Goal: Task Accomplishment & Management: Manage account settings

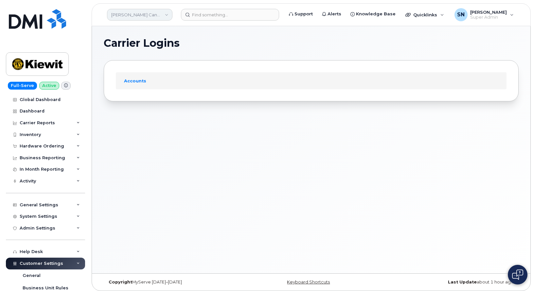
click at [135, 15] on link "[PERSON_NAME] Canada Inc" at bounding box center [139, 15] width 65 height 12
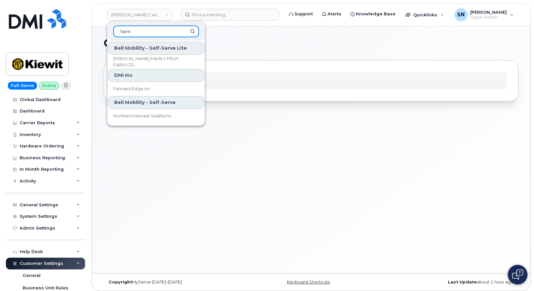
drag, startPoint x: 142, startPoint y: 33, endPoint x: 118, endPoint y: 26, distance: 24.8
click at [118, 26] on input "farm" at bounding box center [156, 32] width 86 height 12
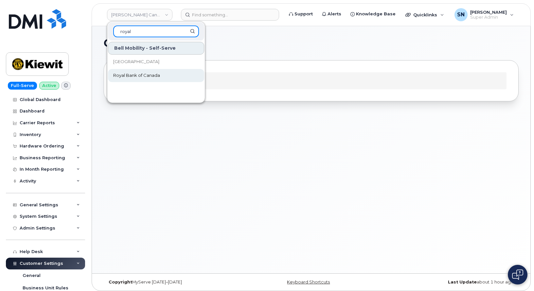
type input "royal"
click at [159, 76] on span "Royal Bank of Canada" at bounding box center [136, 75] width 47 height 7
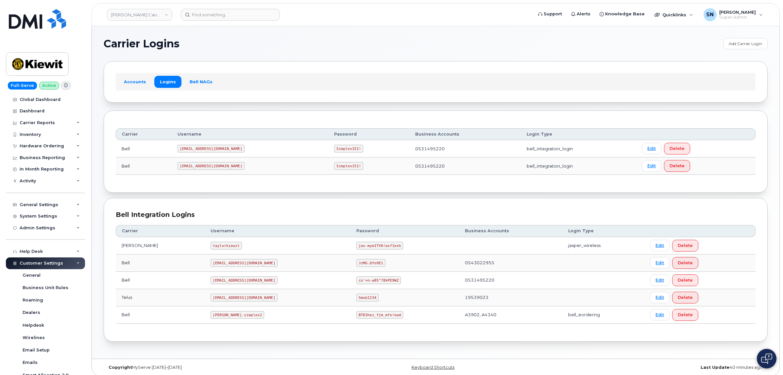
scroll to position [131, 0]
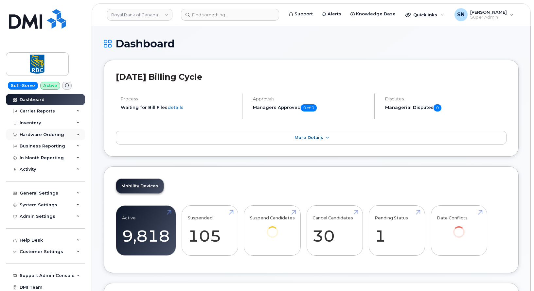
click at [56, 133] on div "Hardware Ordering" at bounding box center [42, 134] width 44 height 5
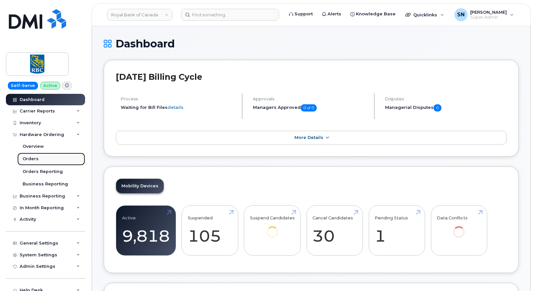
click at [25, 163] on link "Orders" at bounding box center [51, 159] width 68 height 12
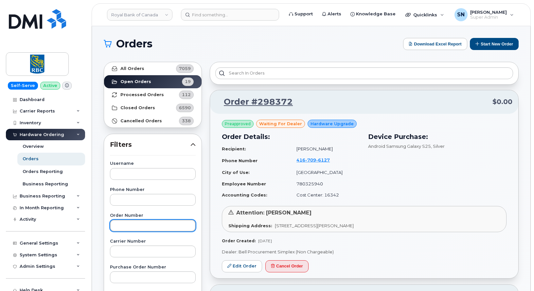
click at [133, 221] on input "text" at bounding box center [153, 226] width 86 height 12
paste input "298342"
type input "298342"
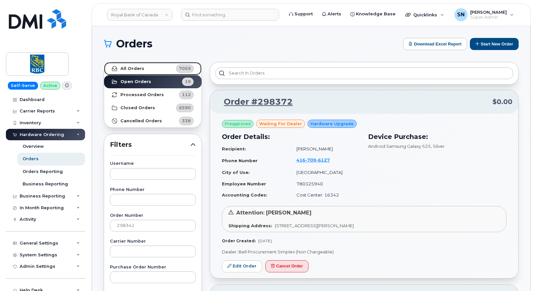
click at [145, 68] on link "All Orders 7059" at bounding box center [152, 68] width 97 height 13
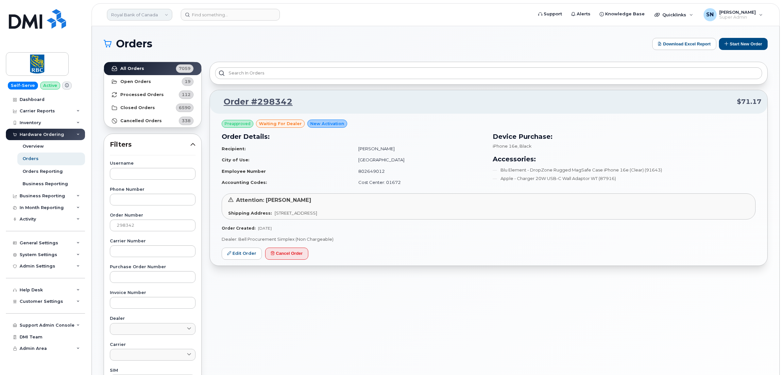
click at [125, 12] on link "Royal Bank of Canada" at bounding box center [139, 15] width 65 height 12
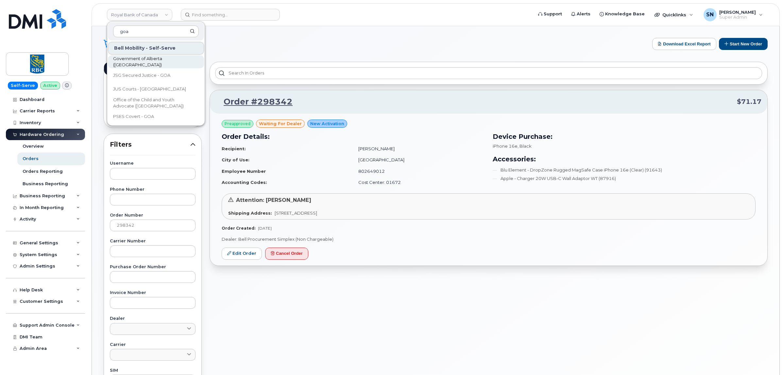
type input "goa"
click at [144, 60] on span "Government of Alberta (GOA)" at bounding box center [150, 62] width 75 height 13
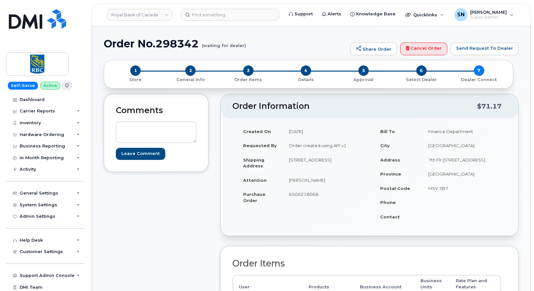
scroll to position [123, 0]
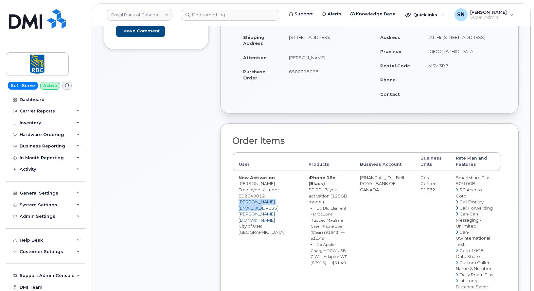
drag, startPoint x: 288, startPoint y: 203, endPoint x: 239, endPoint y: 201, distance: 48.4
click at [239, 201] on td "New Activation Silvana Djuric Employee Number: 802649012 silvana.djuric@rbc.com…" at bounding box center [267, 292] width 70 height 245
copy link "silvana.djuric@rbc.com"
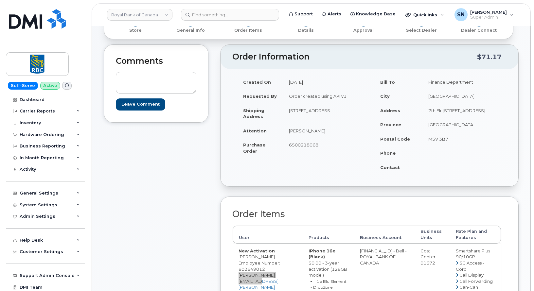
scroll to position [0, 0]
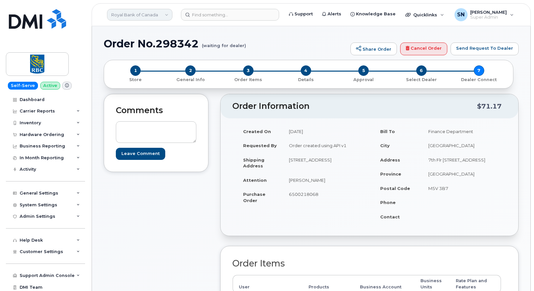
click at [140, 16] on link "Royal Bank of Canada" at bounding box center [139, 15] width 65 height 12
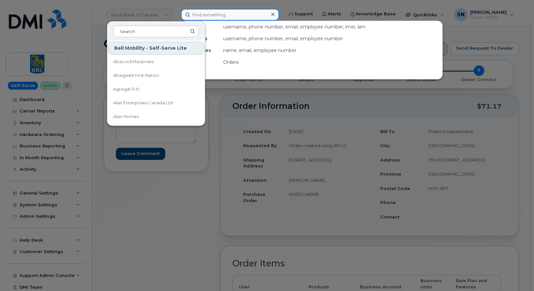
click at [215, 12] on input at bounding box center [230, 15] width 98 height 12
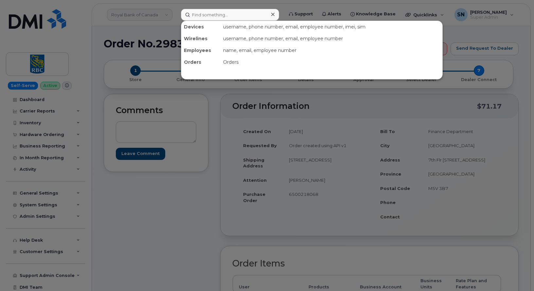
click at [33, 135] on div at bounding box center [267, 145] width 534 height 291
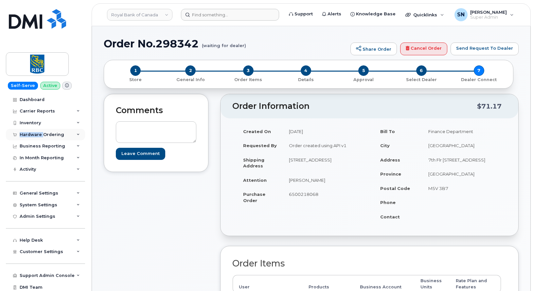
click at [33, 134] on div "Hardware Ordering" at bounding box center [42, 134] width 44 height 5
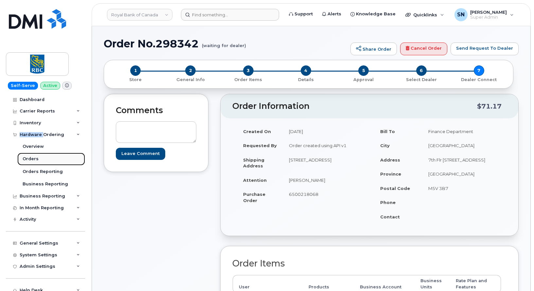
click at [39, 157] on link "Orders" at bounding box center [51, 159] width 68 height 12
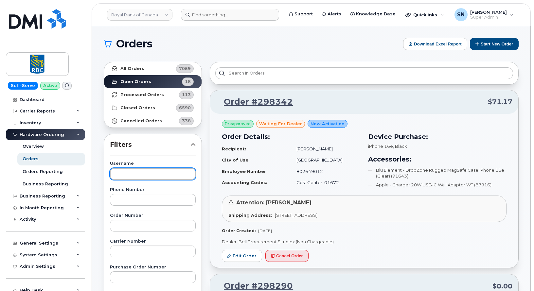
click at [148, 173] on input "text" at bounding box center [153, 174] width 86 height 12
paste input "298290"
type input "298290"
drag, startPoint x: 146, startPoint y: 171, endPoint x: 57, endPoint y: 171, distance: 89.6
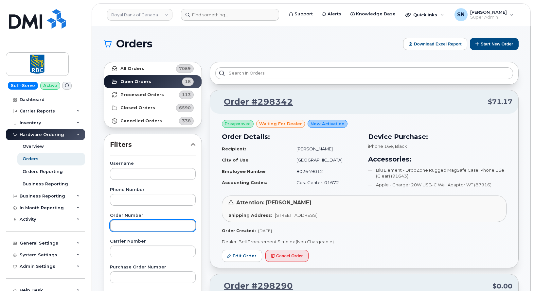
click at [131, 229] on input "text" at bounding box center [153, 226] width 86 height 12
paste input "298290"
type input "298290"
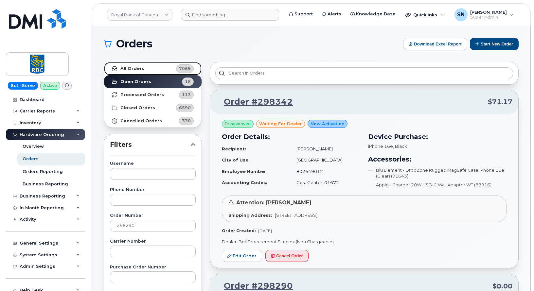
click at [140, 66] on strong "All Orders" at bounding box center [132, 68] width 24 height 5
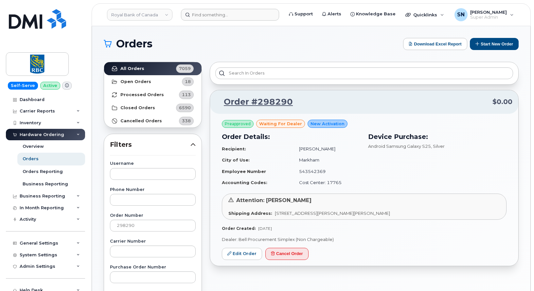
click at [457, 240] on p "Dealer: Bell Procurement Simplex (Non Chargeable)" at bounding box center [364, 239] width 284 height 6
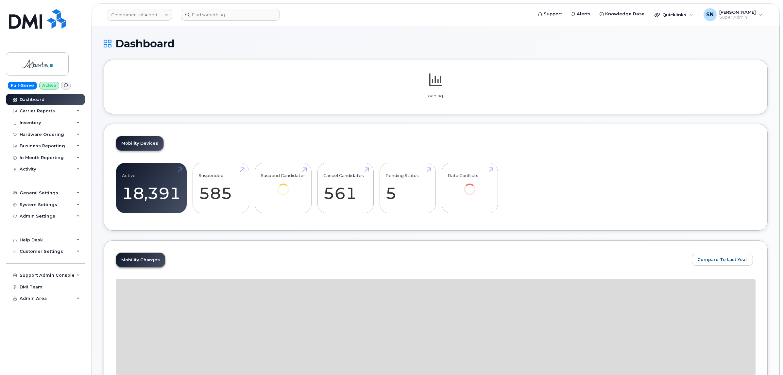
drag, startPoint x: 264, startPoint y: 76, endPoint x: 263, endPoint y: 67, distance: 8.6
click at [264, 76] on p at bounding box center [436, 81] width 640 height 18
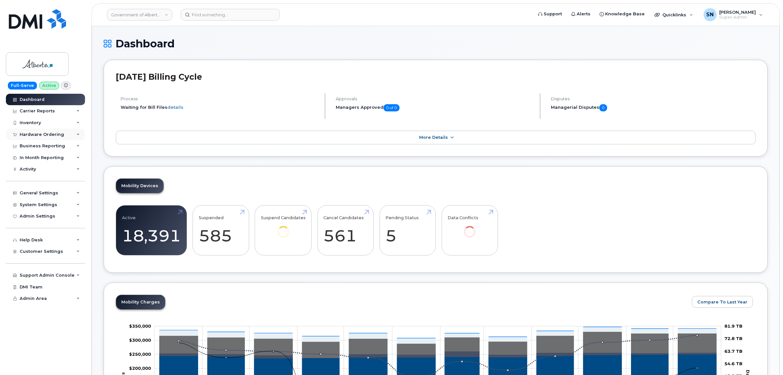
click at [43, 132] on div "Hardware Ordering" at bounding box center [42, 134] width 44 height 5
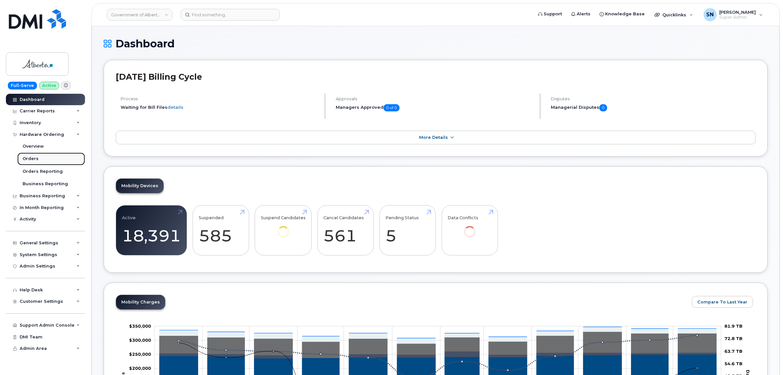
click at [32, 154] on link "Orders" at bounding box center [51, 159] width 68 height 12
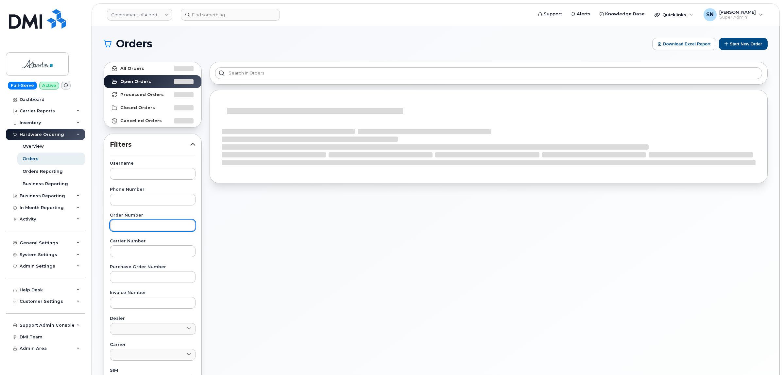
click at [145, 226] on input "text" at bounding box center [153, 226] width 86 height 12
paste input "297740"
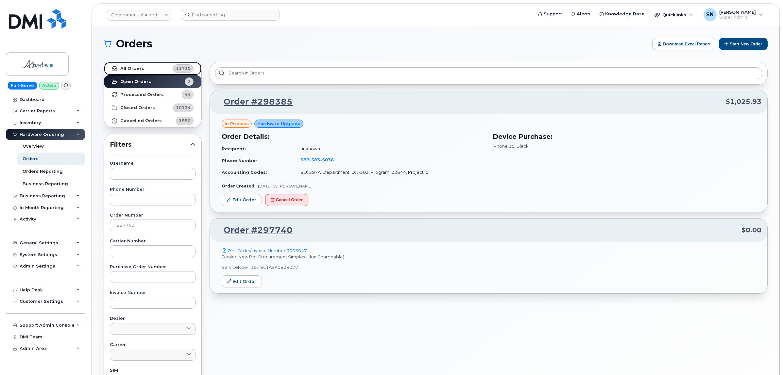
click at [157, 69] on link "All Orders 11730" at bounding box center [152, 68] width 97 height 13
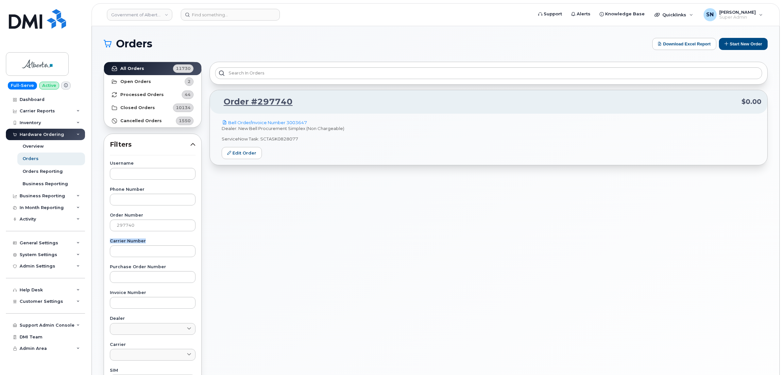
drag, startPoint x: 146, startPoint y: 232, endPoint x: 97, endPoint y: 233, distance: 48.4
click at [97, 233] on div "Orders Download Excel Report Start New Order All Orders 11730 Open Orders 2 Pro…" at bounding box center [436, 275] width 688 height 499
drag, startPoint x: 142, startPoint y: 227, endPoint x: 87, endPoint y: 227, distance: 54.3
click at [98, 227] on div "Orders Download Excel Report Start New Order All Orders 11730 Open Orders 2 Pro…" at bounding box center [436, 275] width 688 height 499
paste input "903"
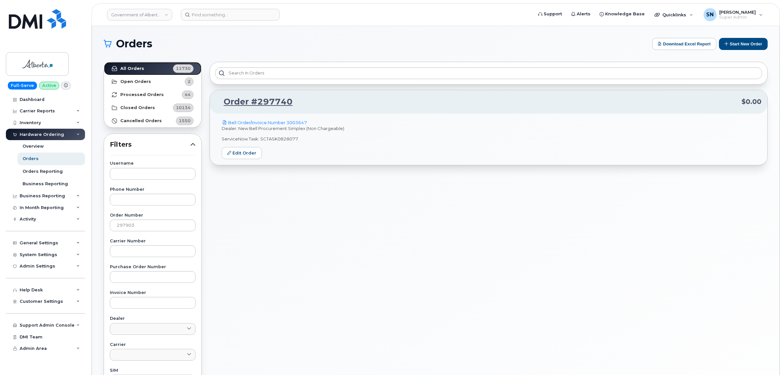
click at [127, 66] on strong "All Orders" at bounding box center [132, 68] width 24 height 5
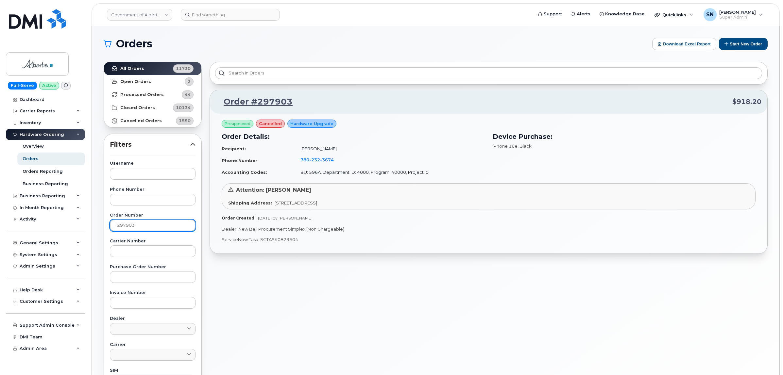
drag, startPoint x: 154, startPoint y: 221, endPoint x: 93, endPoint y: 218, distance: 61.8
click at [93, 218] on div "Orders Download Excel Report Start New Order All Orders 11730 Open Orders 2 Pro…" at bounding box center [436, 275] width 688 height 499
paste input "896"
type input "297896"
click at [151, 65] on link "All Orders 11730" at bounding box center [152, 68] width 97 height 13
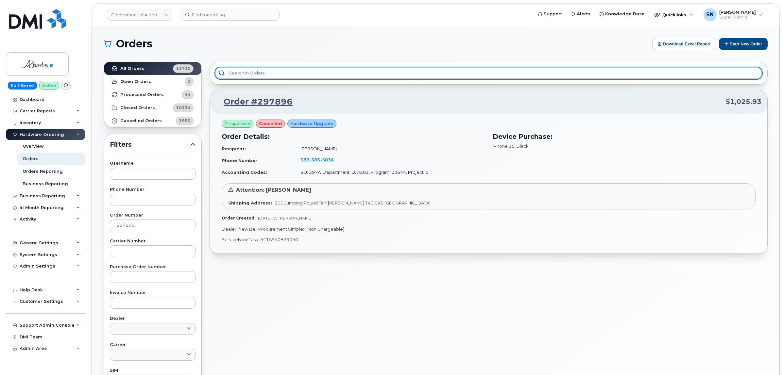
click at [420, 74] on input "text" at bounding box center [488, 73] width 547 height 12
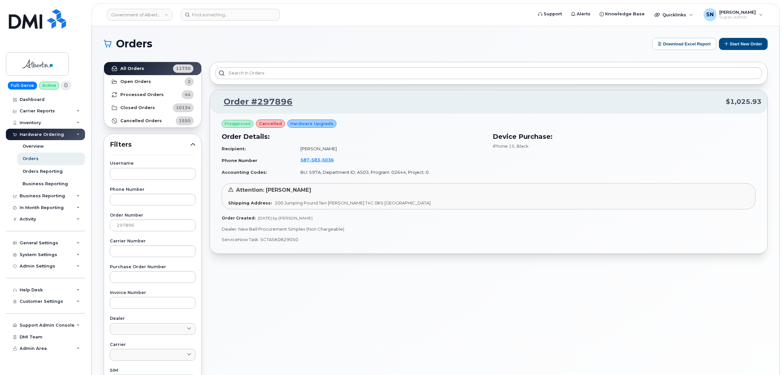
click at [409, 46] on h1 "Orders" at bounding box center [376, 44] width 545 height 10
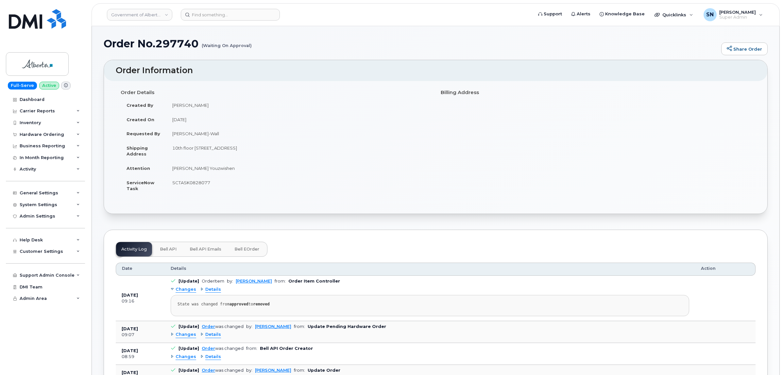
click at [312, 166] on td "[PERSON_NAME] Youzwishen" at bounding box center [298, 168] width 265 height 14
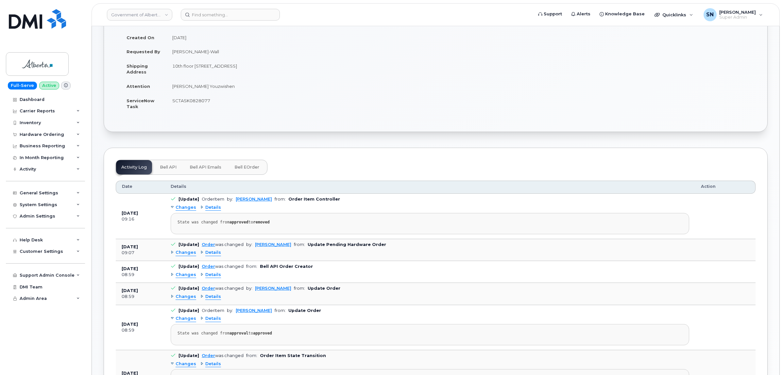
scroll to position [82, 0]
drag, startPoint x: 177, startPoint y: 225, endPoint x: 268, endPoint y: 229, distance: 91.3
click at [268, 229] on pre "State was changed from approved to removed" at bounding box center [430, 224] width 519 height 21
copy div "State was changed from approved to removed"
click at [334, 218] on pre "State was changed from approved to removed" at bounding box center [430, 224] width 519 height 21
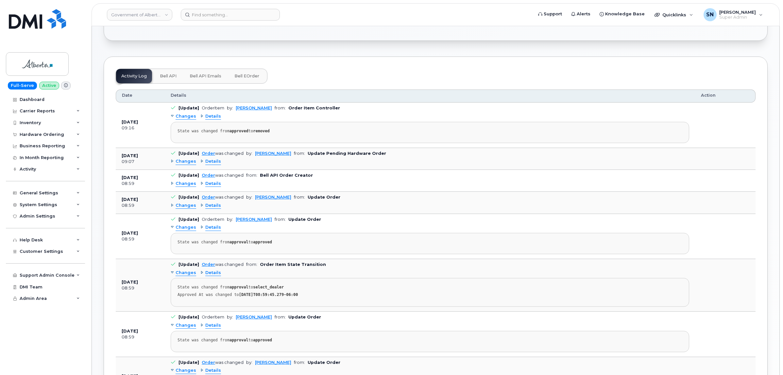
scroll to position [163, 0]
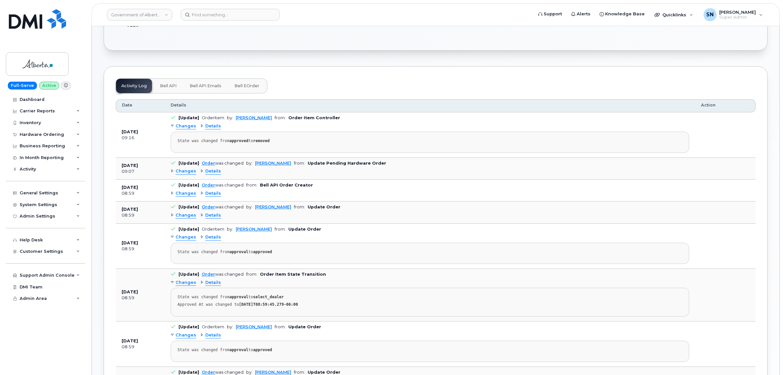
click at [191, 197] on span "Changes" at bounding box center [186, 194] width 21 height 6
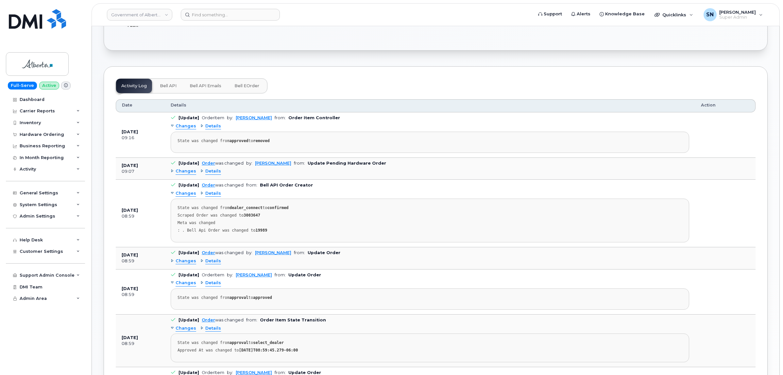
click at [244, 218] on strong "3003647" at bounding box center [252, 215] width 17 height 5
copy strong "3003647"
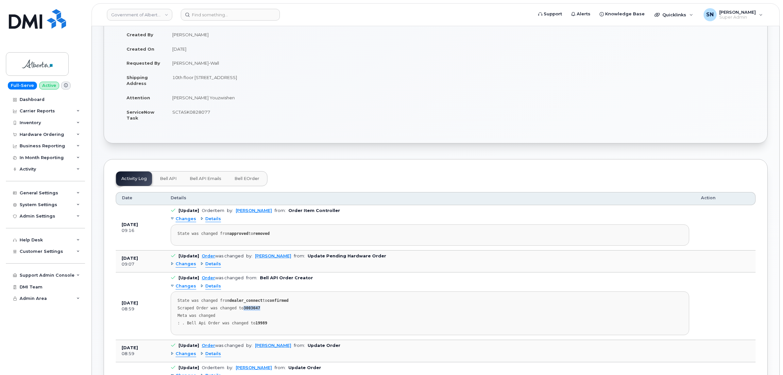
scroll to position [123, 0]
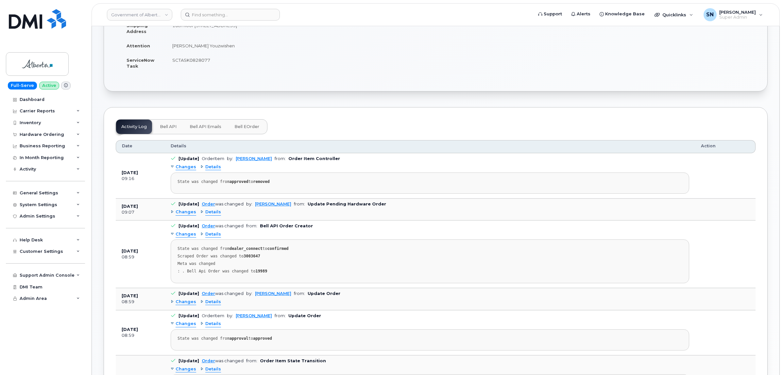
click at [184, 304] on span "Changes" at bounding box center [186, 302] width 21 height 6
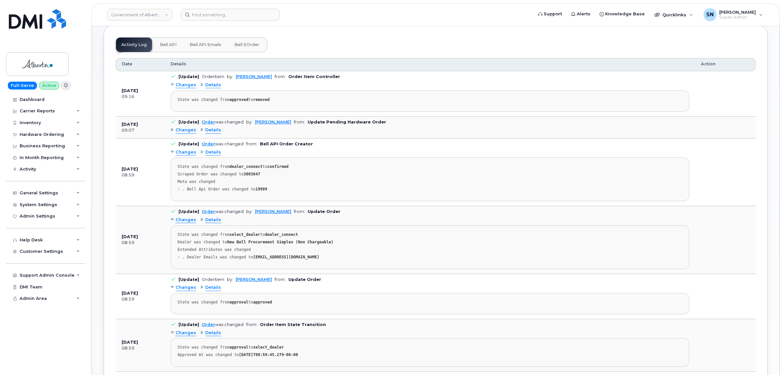
scroll to position [204, 0]
click at [182, 128] on div "Changes Details" at bounding box center [430, 131] width 519 height 10
click at [182, 132] on span "Changes" at bounding box center [186, 131] width 21 height 6
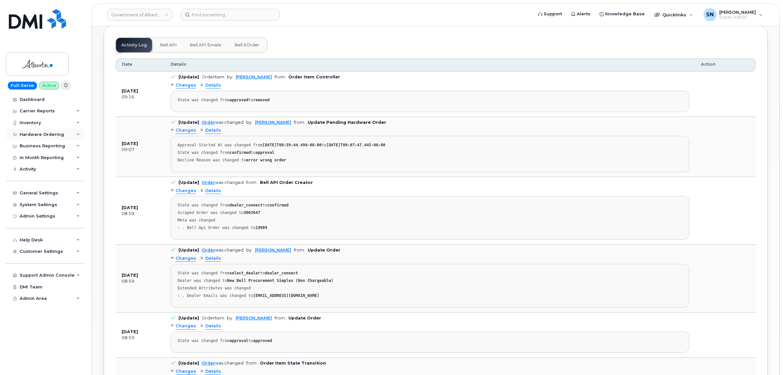
click at [56, 134] on div "Hardware Ordering" at bounding box center [42, 134] width 44 height 5
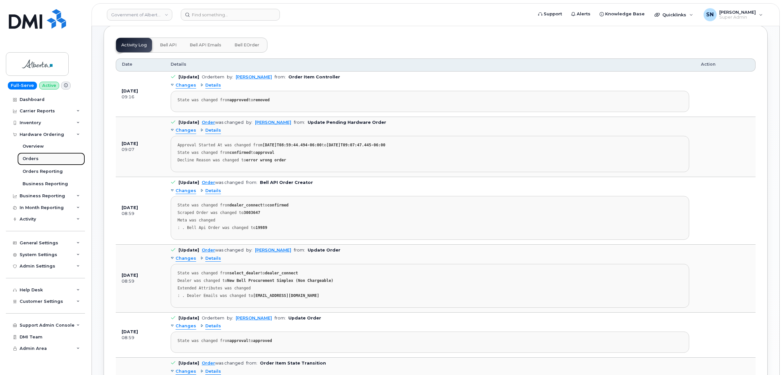
click at [41, 156] on link "Orders" at bounding box center [51, 159] width 68 height 12
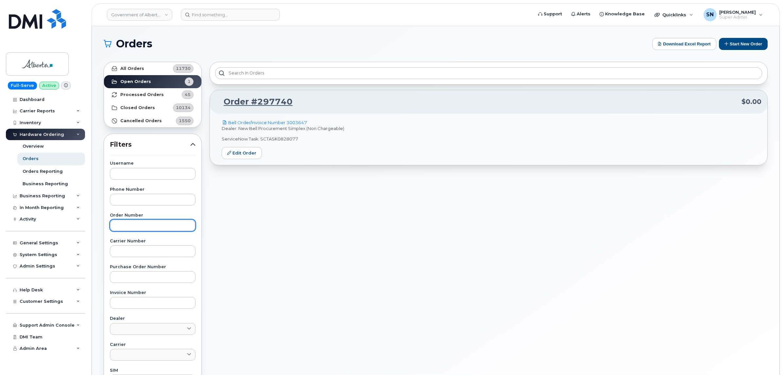
click at [154, 226] on input "text" at bounding box center [153, 226] width 86 height 12
paste input "297903"
click at [150, 69] on link "All Orders 11730" at bounding box center [152, 68] width 97 height 13
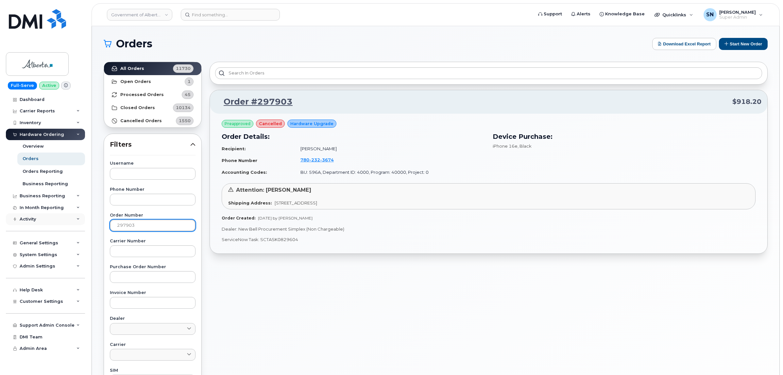
drag, startPoint x: 146, startPoint y: 226, endPoint x: 77, endPoint y: 223, distance: 68.4
click at [92, 223] on div "Government of Alberta (GOA) Support Alerts Knowledge Base Quicklinks Suspend / …" at bounding box center [436, 275] width 688 height 499
drag, startPoint x: 160, startPoint y: 224, endPoint x: 40, endPoint y: 223, distance: 120.0
click at [92, 226] on div "Government of Alberta (GOA) Support Alerts Knowledge Base Quicklinks Suspend / …" at bounding box center [436, 275] width 688 height 499
paste input "896"
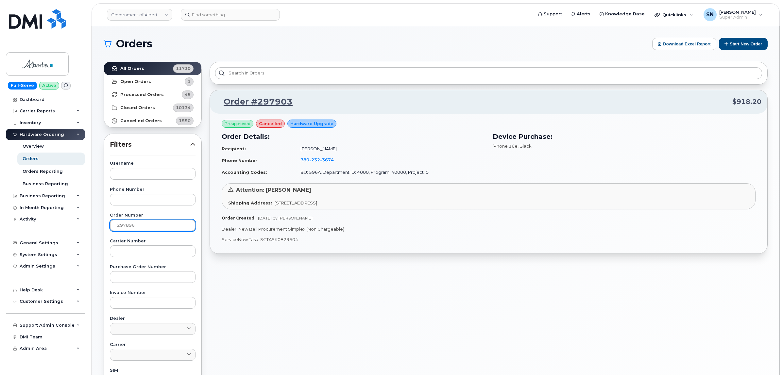
type input "297896"
click at [157, 65] on link "All Orders 11730" at bounding box center [152, 68] width 97 height 13
click at [262, 103] on link "Order #297896" at bounding box center [254, 102] width 77 height 12
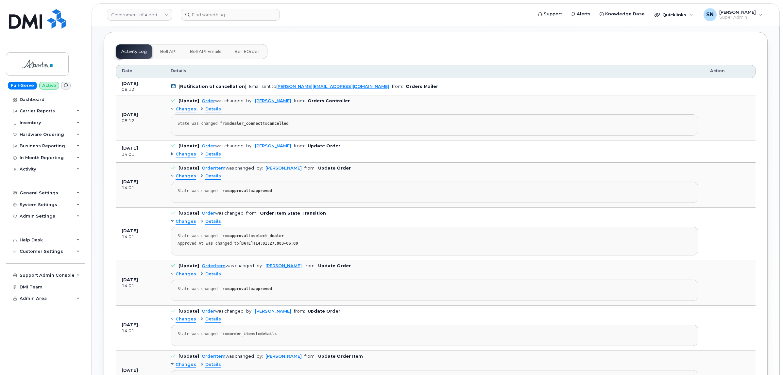
scroll to position [327, 0]
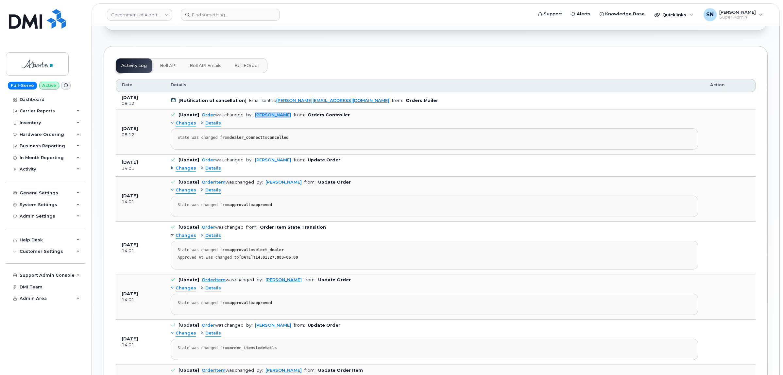
copy link "[PERSON_NAME]"
drag, startPoint x: 253, startPoint y: 113, endPoint x: 284, endPoint y: 112, distance: 31.1
click at [284, 112] on td "[Update] Order was changed by: [PERSON_NAME] from: Orders Controller Changes De…" at bounding box center [434, 132] width 539 height 45
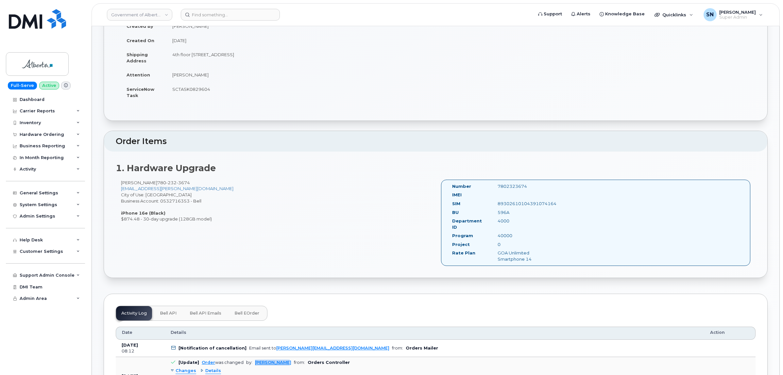
scroll to position [0, 0]
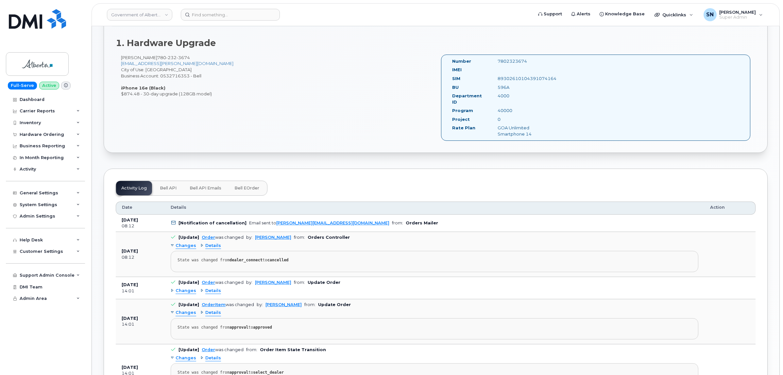
scroll to position [368, 0]
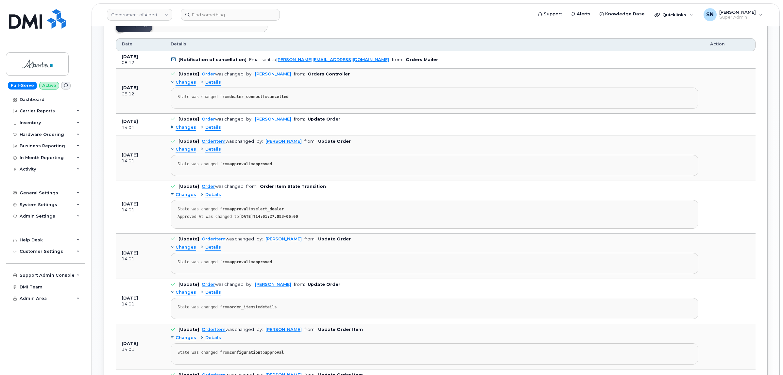
click at [190, 125] on span "Changes" at bounding box center [186, 128] width 21 height 6
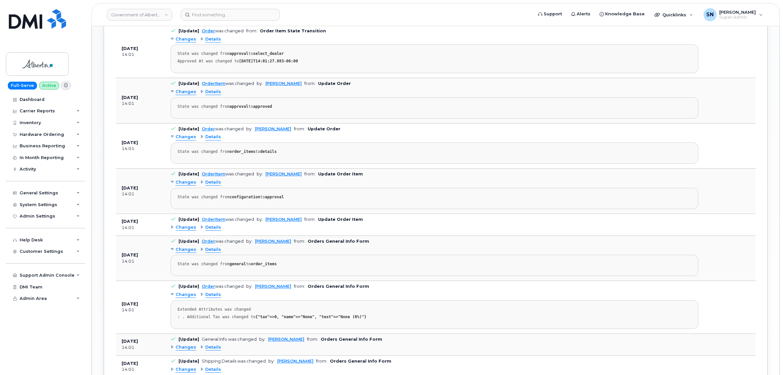
scroll to position [572, 0]
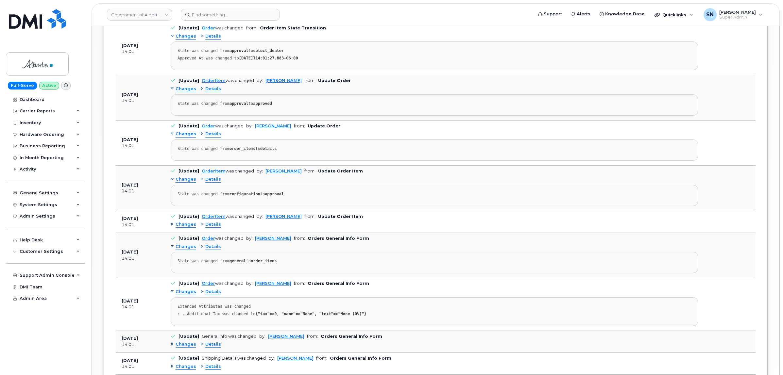
click at [187, 223] on span "Changes" at bounding box center [186, 225] width 21 height 6
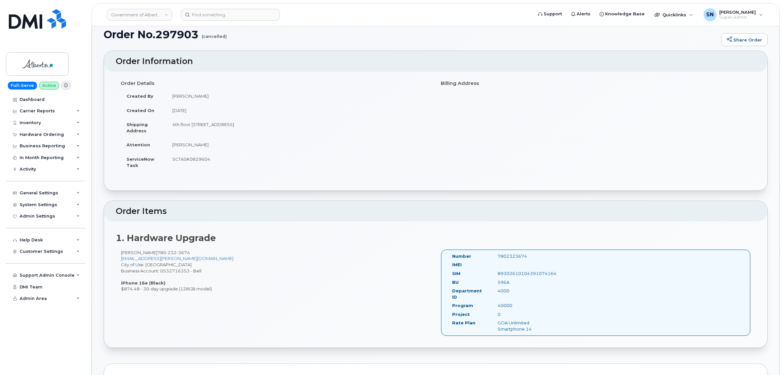
scroll to position [0, 0]
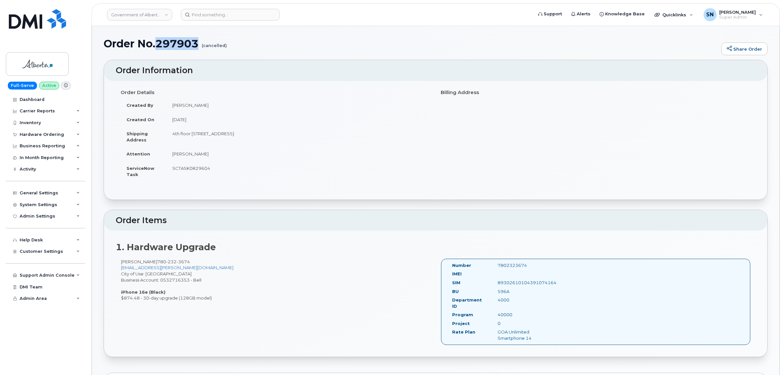
drag, startPoint x: 157, startPoint y: 43, endPoint x: 200, endPoint y: 48, distance: 43.2
click at [200, 48] on h1 "Order No.297903 (cancelled)" at bounding box center [411, 43] width 614 height 11
copy h1 "297903"
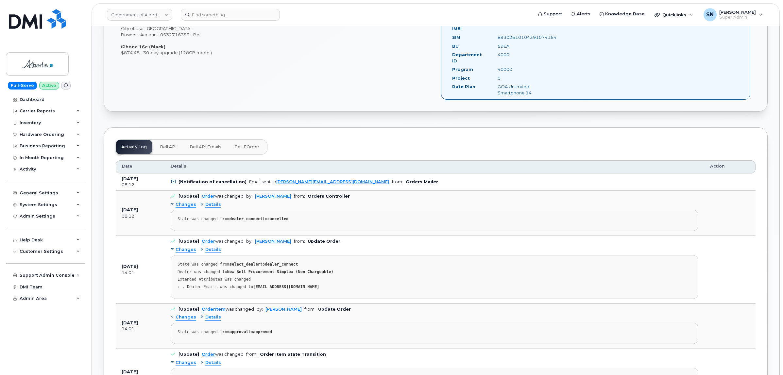
scroll to position [82, 0]
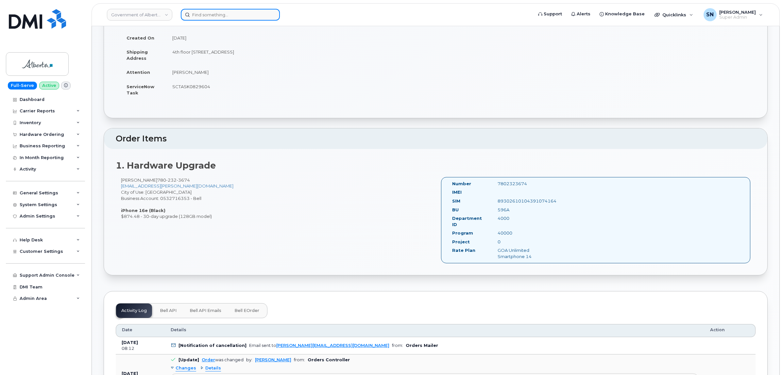
click at [228, 13] on input at bounding box center [230, 15] width 99 height 12
paste input "9022130628"
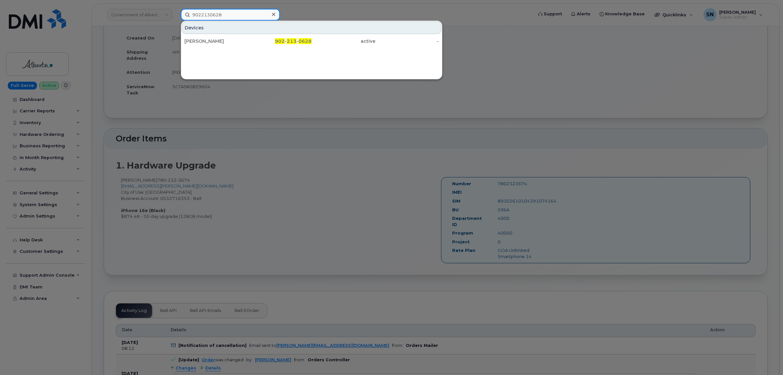
type input "9022130628"
click at [248, 45] on div "[PERSON_NAME]" at bounding box center [280, 41] width 64 height 12
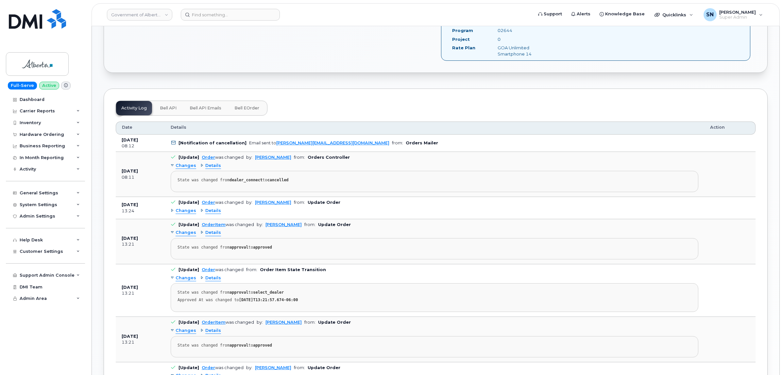
scroll to position [286, 0]
click at [184, 206] on span "Changes" at bounding box center [186, 209] width 21 height 6
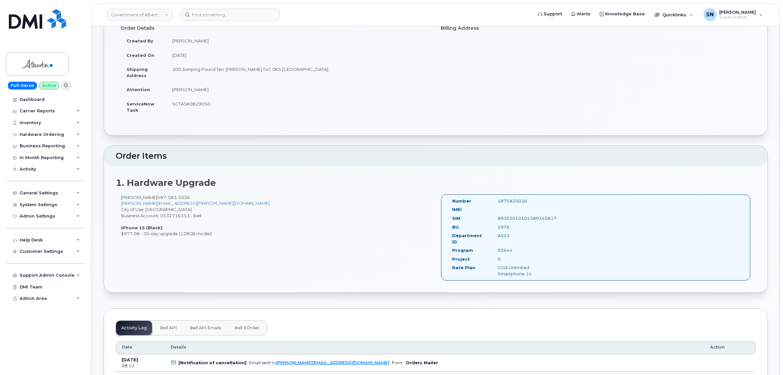
scroll to position [0, 0]
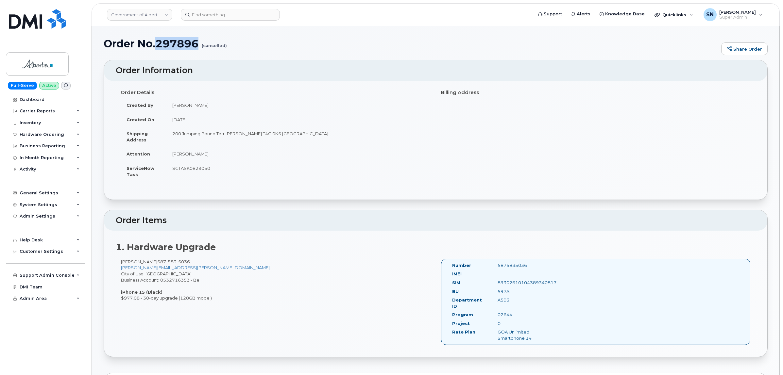
drag, startPoint x: 157, startPoint y: 43, endPoint x: 200, endPoint y: 43, distance: 42.5
click at [200, 43] on h1 "Order No.297896 (cancelled)" at bounding box center [411, 43] width 614 height 11
copy h1 "297896"
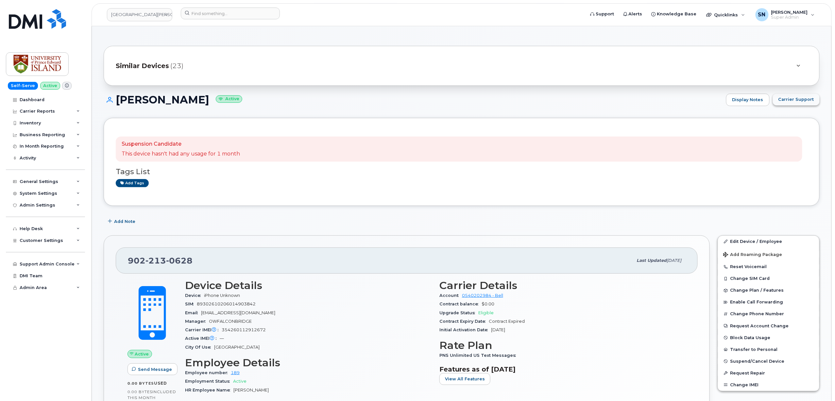
click at [804, 96] on button "Carrier Support" at bounding box center [796, 100] width 47 height 12
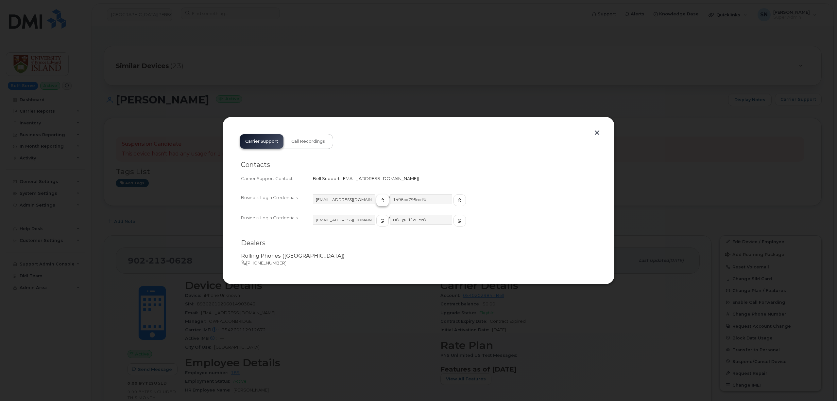
click at [380, 200] on span "button" at bounding box center [383, 200] width 6 height 6
drag, startPoint x: 444, startPoint y: 201, endPoint x: 432, endPoint y: 200, distance: 12.4
click at [458, 201] on icon "button" at bounding box center [460, 200] width 4 height 4
click at [380, 220] on span "button" at bounding box center [383, 220] width 6 height 6
click at [458, 219] on icon "button" at bounding box center [460, 220] width 4 height 4
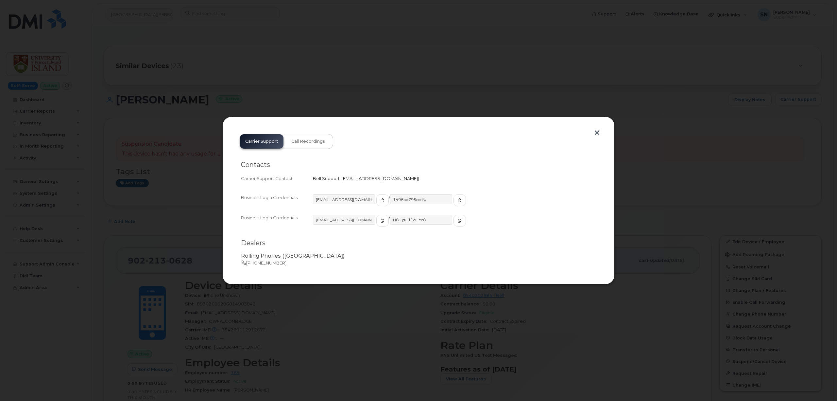
click at [598, 134] on button "button" at bounding box center [597, 132] width 10 height 9
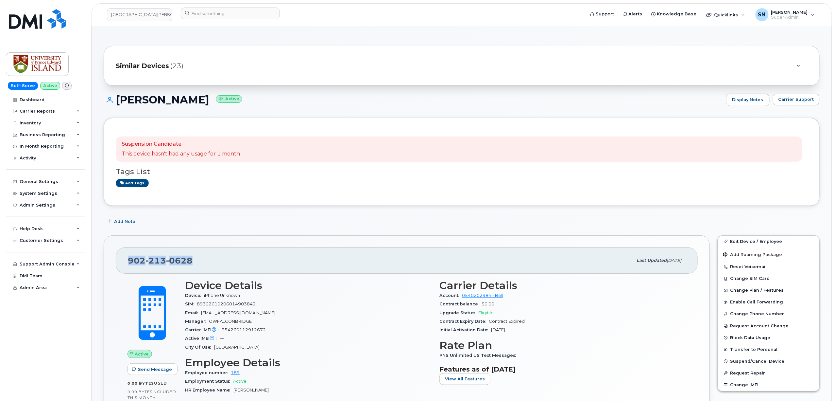
drag, startPoint x: 128, startPoint y: 266, endPoint x: 202, endPoint y: 261, distance: 74.7
click at [211, 264] on div "902 213 0628 Last updated Aug 15, 2025" at bounding box center [407, 260] width 582 height 26
copy span "902 213 0628"
drag, startPoint x: 124, startPoint y: 103, endPoint x: 212, endPoint y: 100, distance: 87.7
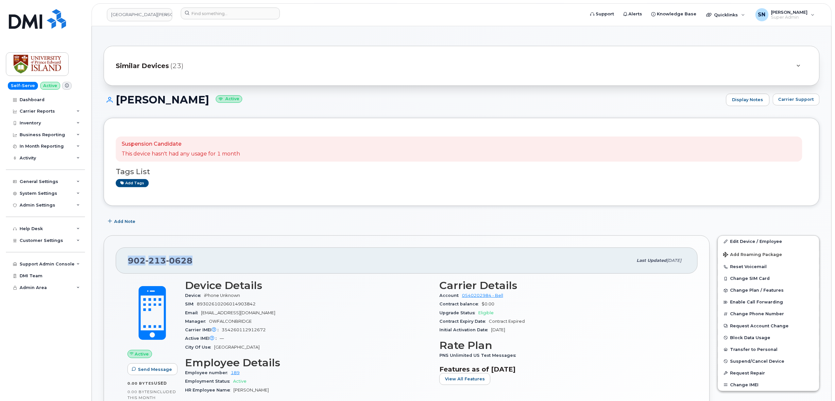
click at [212, 100] on h1 "Kathryn Grayston Active" at bounding box center [413, 99] width 619 height 11
copy h1 "Kathryn Grayston"
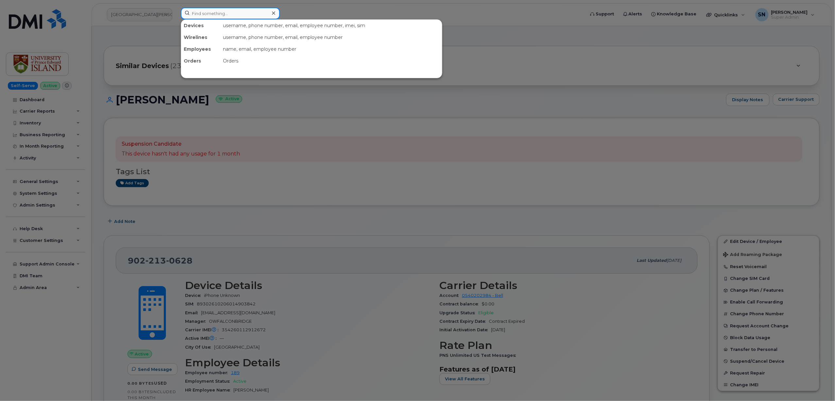
drag, startPoint x: 222, startPoint y: 10, endPoint x: 257, endPoint y: 53, distance: 55.8
click at [222, 10] on input at bounding box center [230, 14] width 99 height 12
paste input "6729673757"
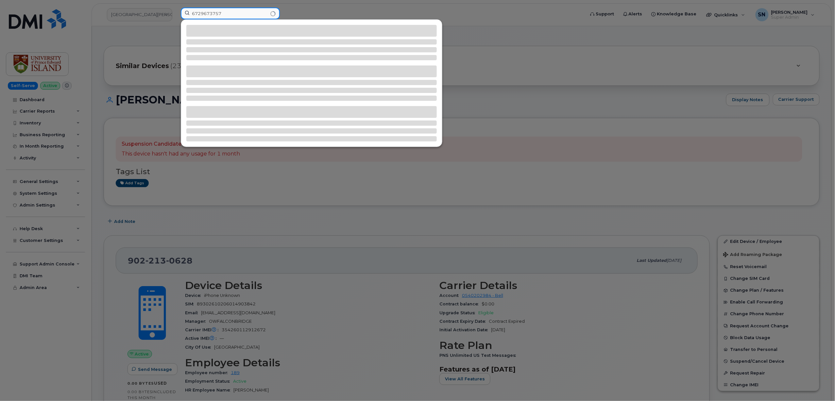
type input "6729673757"
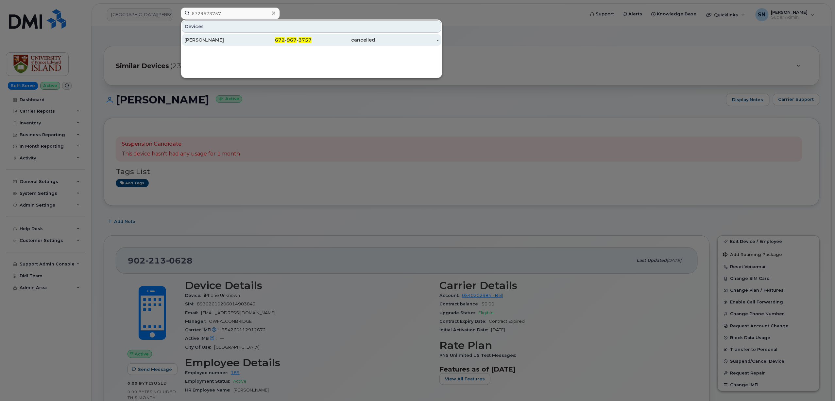
click at [293, 42] on span "967" at bounding box center [292, 40] width 10 height 6
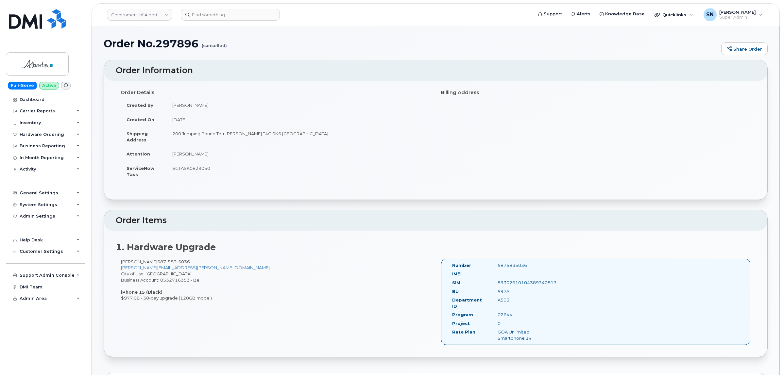
drag, startPoint x: 305, startPoint y: 181, endPoint x: 270, endPoint y: 198, distance: 39.0
click at [305, 180] on td "SCTASK0829050" at bounding box center [298, 171] width 265 height 20
click at [308, 80] on header "Order Information" at bounding box center [435, 70] width 663 height 21
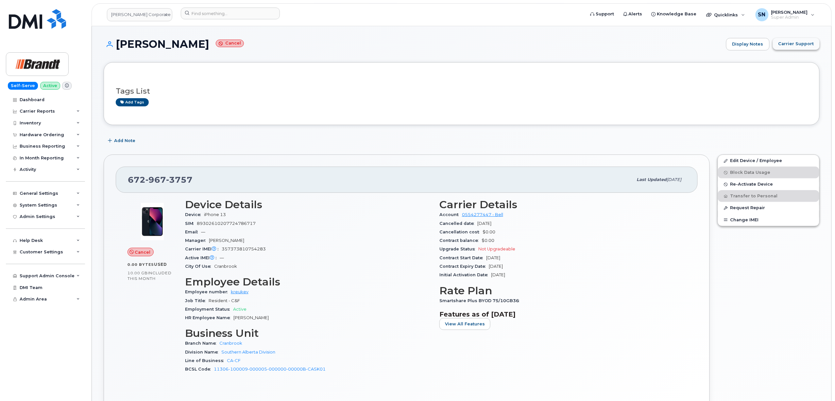
click at [796, 43] on span "Carrier Support" at bounding box center [797, 44] width 36 height 6
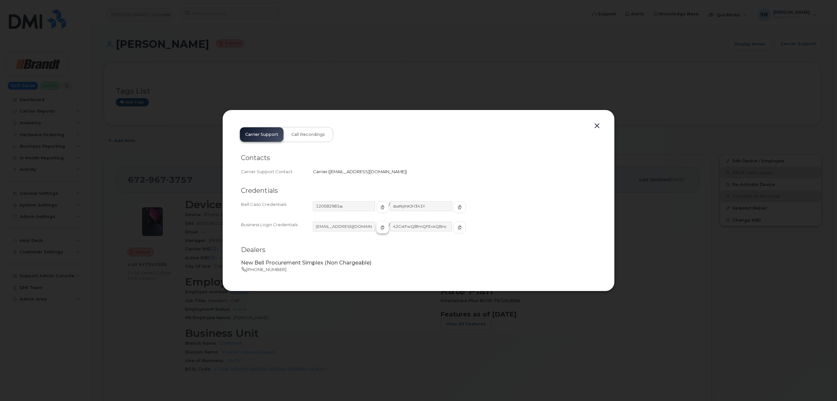
click at [380, 226] on span "button" at bounding box center [383, 227] width 6 height 6
click at [458, 227] on icon "button" at bounding box center [460, 227] width 4 height 4
click at [594, 126] on button "button" at bounding box center [597, 125] width 10 height 9
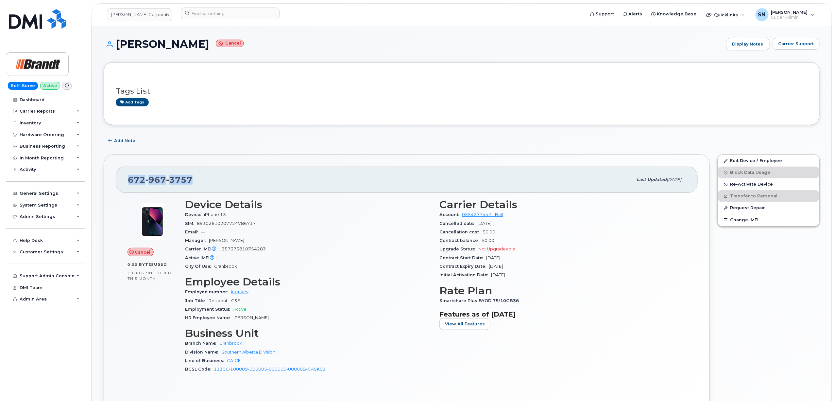
drag, startPoint x: 130, startPoint y: 178, endPoint x: 196, endPoint y: 183, distance: 66.2
click at [196, 183] on div "[PHONE_NUMBER]" at bounding box center [380, 180] width 505 height 14
copy span "[PHONE_NUMBER]"
click at [162, 17] on link "[PERSON_NAME] Corporate Services LTD" at bounding box center [139, 14] width 65 height 13
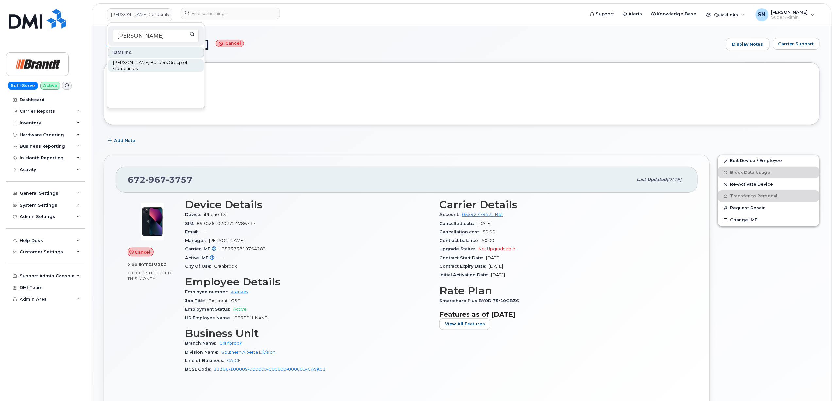
type input "[PERSON_NAME]"
click at [160, 63] on span "[PERSON_NAME] Builders Group of Companies" at bounding box center [150, 65] width 75 height 13
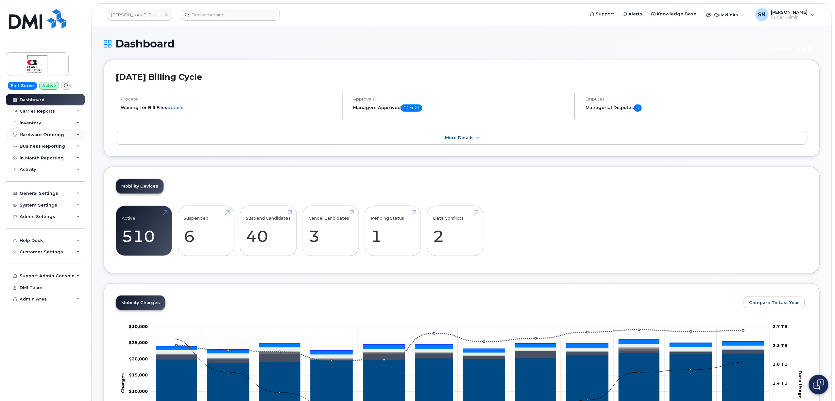
click at [39, 136] on div "Hardware Ordering" at bounding box center [42, 134] width 44 height 5
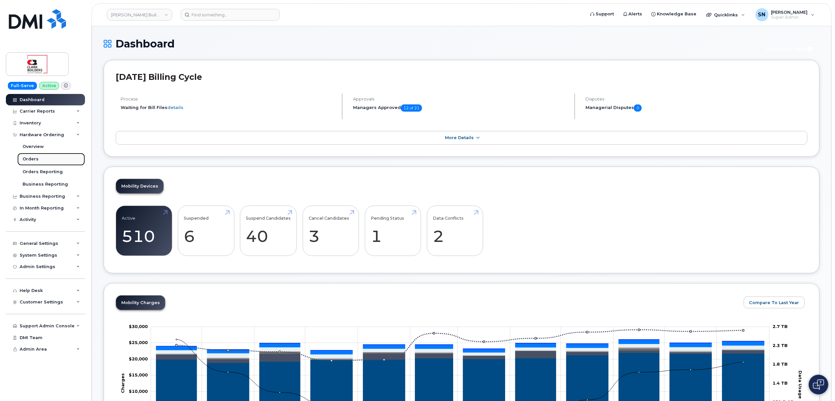
click at [48, 160] on link "Orders" at bounding box center [51, 159] width 68 height 12
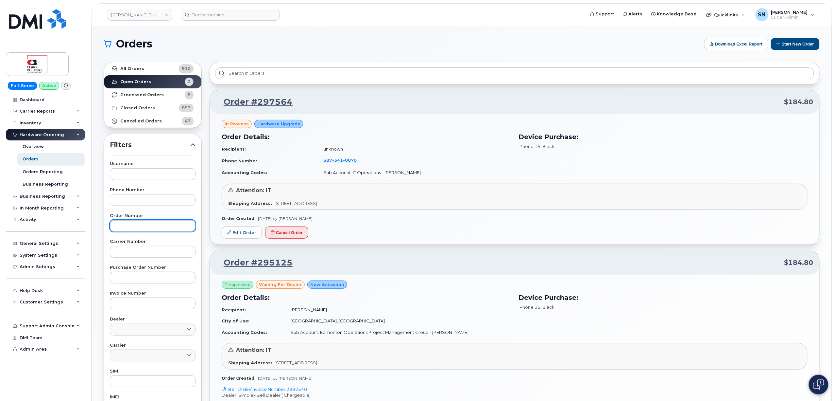
click at [169, 223] on input "text" at bounding box center [153, 226] width 86 height 12
paste input "298033"
type input "298033"
click at [148, 68] on link "All Orders 910" at bounding box center [152, 68] width 97 height 13
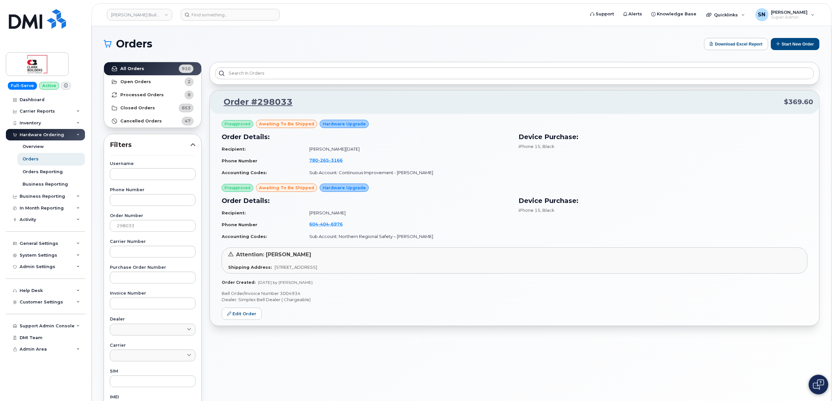
click at [292, 295] on p "Bell Order/Invoice Number 3004934" at bounding box center [515, 293] width 586 height 6
copy p "3004934"
click at [251, 312] on link "Edit Order" at bounding box center [242, 313] width 40 height 12
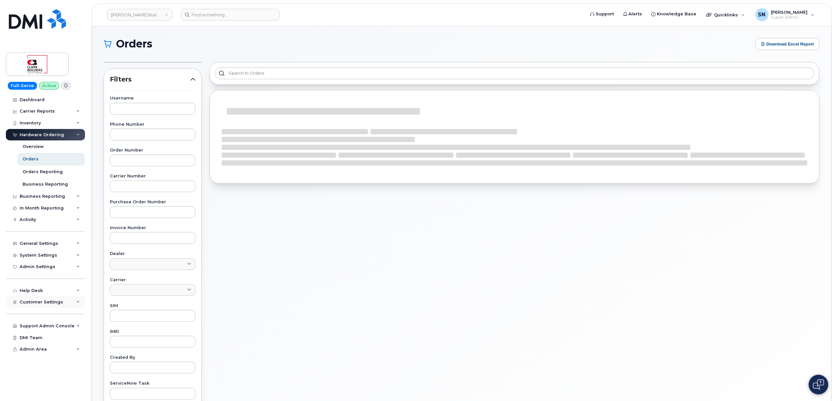
click at [60, 301] on div "Customer Settings" at bounding box center [45, 302] width 79 height 12
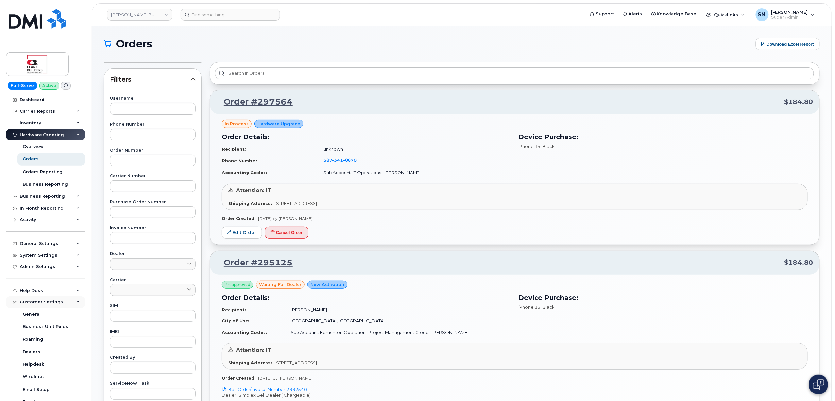
scroll to position [141, 0]
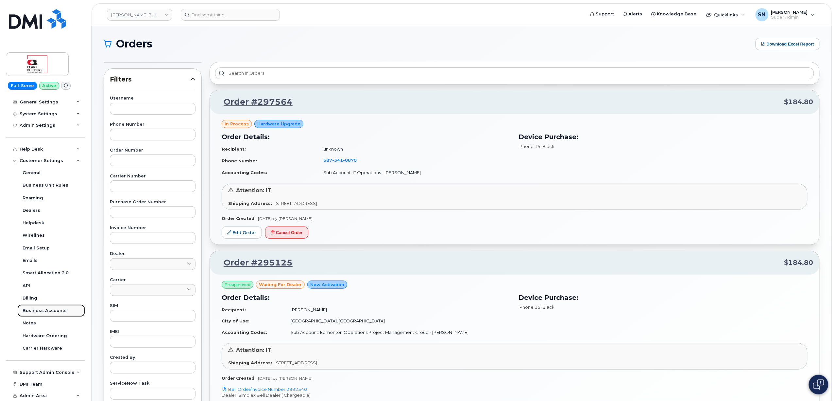
click at [61, 309] on div "Business Accounts" at bounding box center [45, 310] width 44 height 6
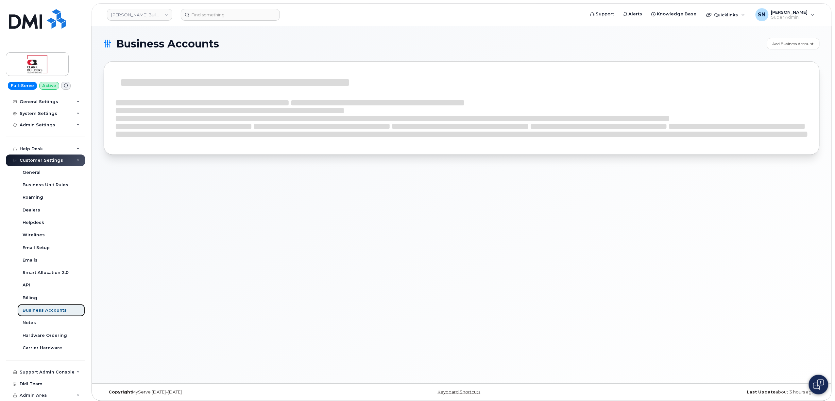
scroll to position [91, 0]
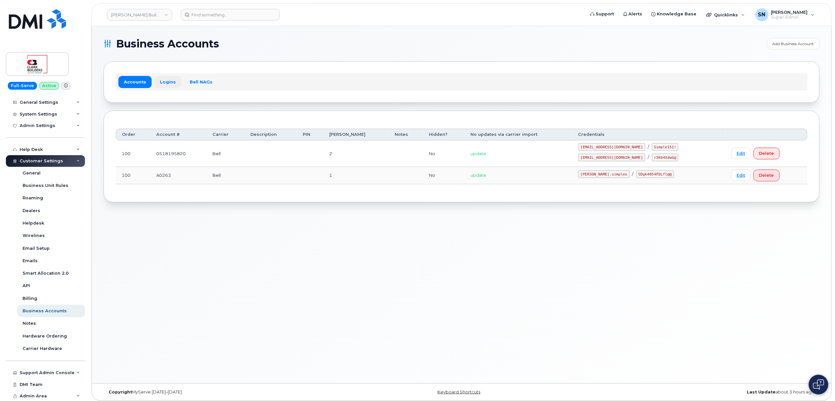
click at [170, 82] on link "Logins" at bounding box center [167, 82] width 27 height 12
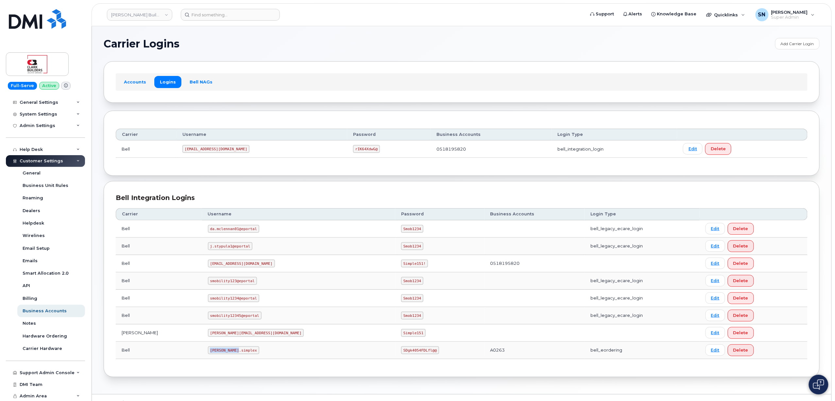
drag, startPoint x: 181, startPoint y: 352, endPoint x: 208, endPoint y: 356, distance: 27.8
click at [208, 356] on td "[PERSON_NAME].simplex" at bounding box center [298, 349] width 193 height 17
copy code "[PERSON_NAME].simplex"
drag, startPoint x: 328, startPoint y: 352, endPoint x: 360, endPoint y: 353, distance: 32.1
click at [401, 353] on code "SDgk4054FDLfl@@" at bounding box center [420, 350] width 38 height 8
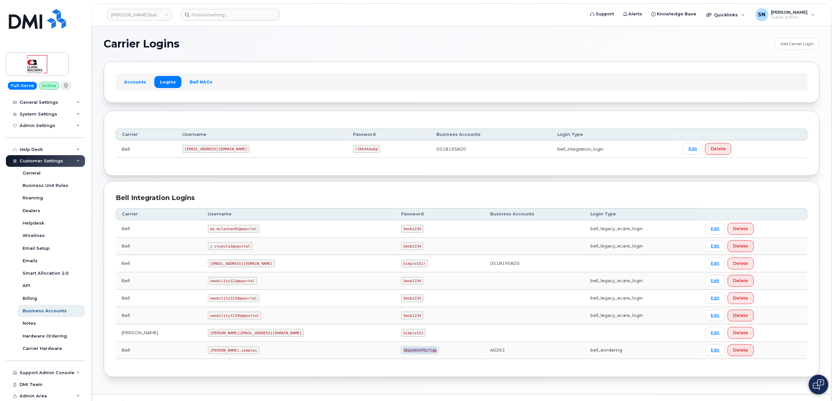
copy code "SDgk4054FDLfl@@"
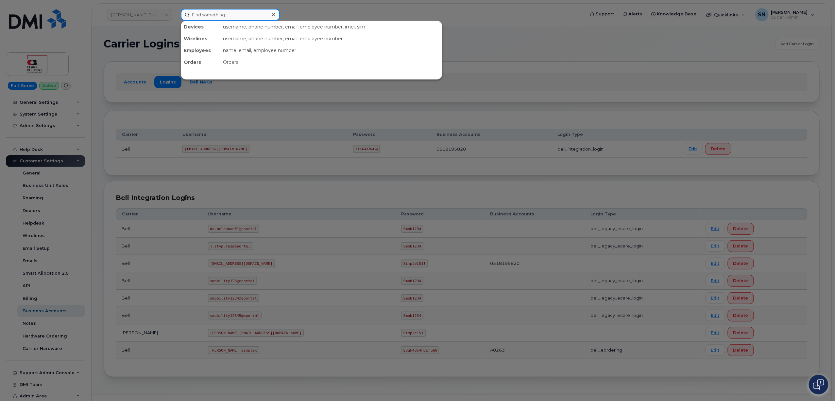
click at [215, 12] on input at bounding box center [230, 15] width 99 height 12
paste input "2507325099"
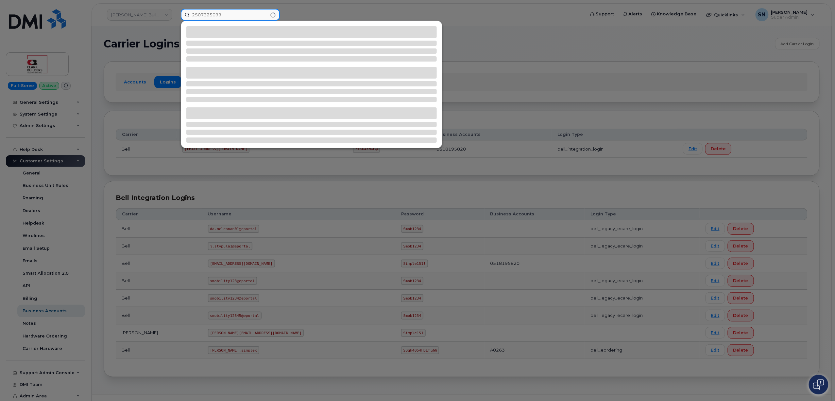
type input "2507325099"
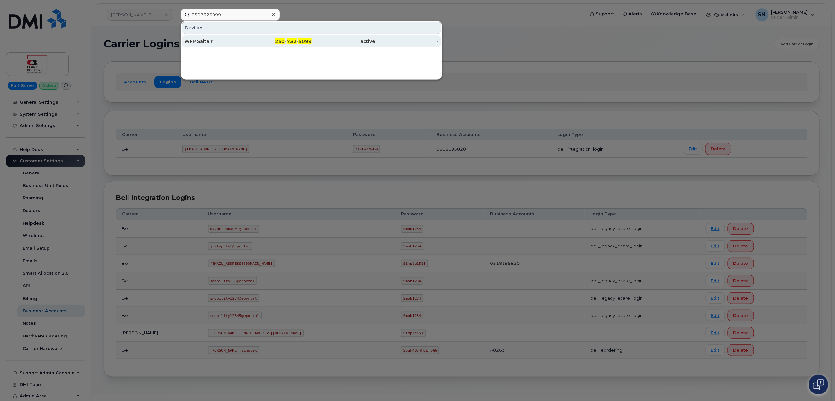
click at [284, 44] on span "250" at bounding box center [280, 41] width 10 height 6
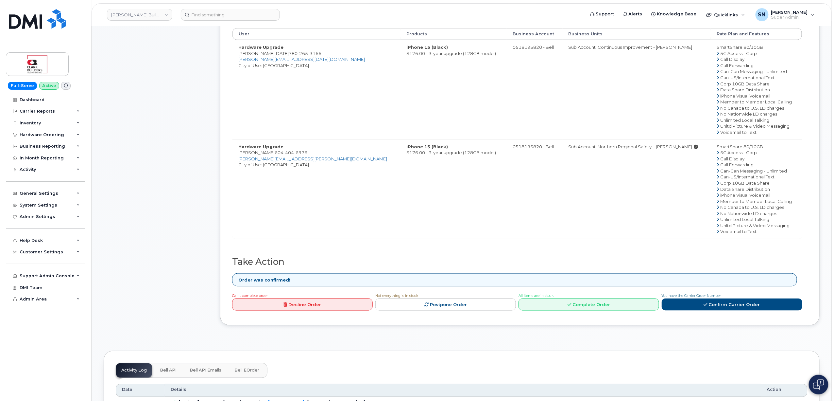
scroll to position [305, 0]
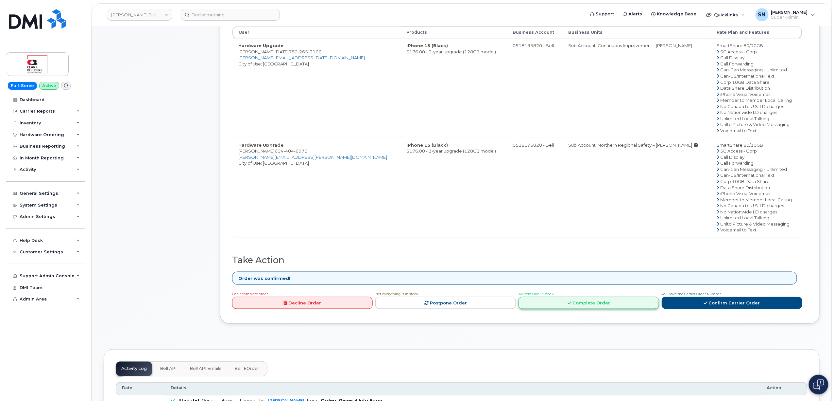
click at [590, 302] on link "Complete Order" at bounding box center [589, 303] width 141 height 12
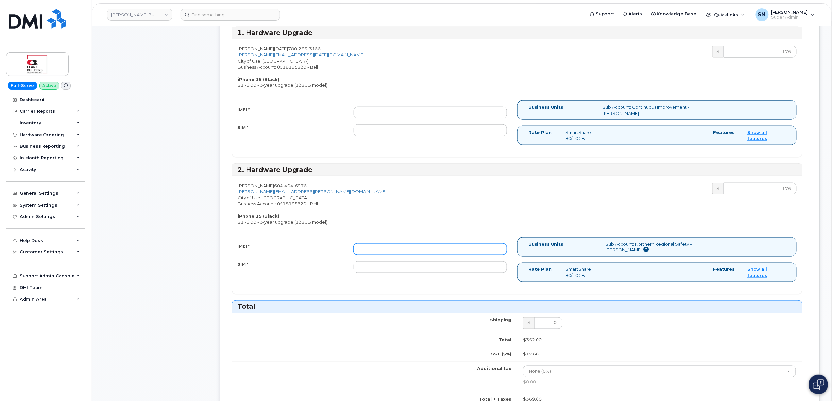
click at [409, 248] on input "IMEI *" at bounding box center [430, 249] width 153 height 12
paste input "355700858966597"
type input "355700858966597"
click at [399, 117] on input "IMEI *" at bounding box center [430, 113] width 153 height 12
paste input "355700858956374"
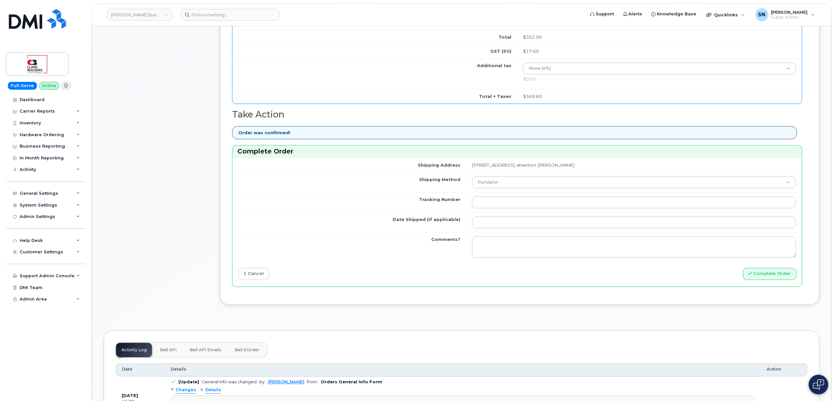
scroll to position [610, 0]
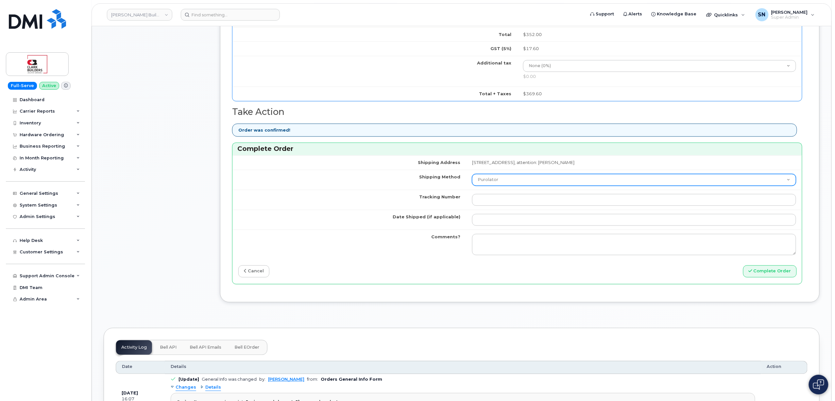
type input "355700858956374"
click at [472, 186] on select "Purolator UPS FedEx Canada Post Courier Other Drop Off Pick Up" at bounding box center [634, 180] width 324 height 12
select select "FedEx"
click at [472, 178] on select "Purolator UPS FedEx Canada Post Courier Other Drop Off Pick Up" at bounding box center [634, 180] width 324 height 12
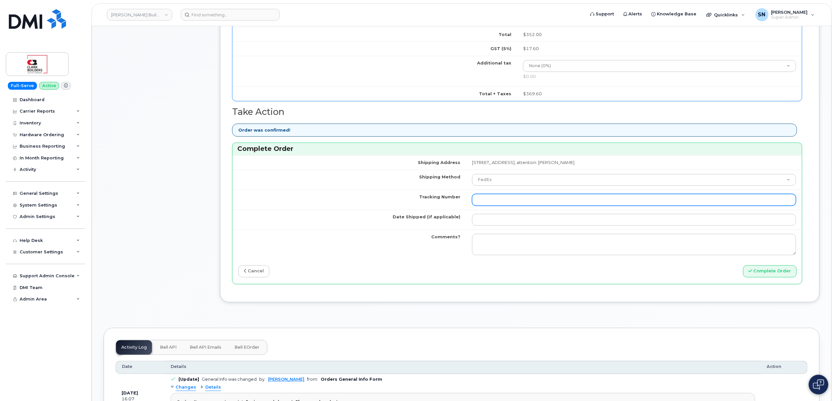
click at [472, 206] on input "Tracking Number" at bounding box center [634, 200] width 324 height 12
paste input "475744832071"
click at [472, 203] on input "475744832071" at bounding box center [634, 200] width 324 height 12
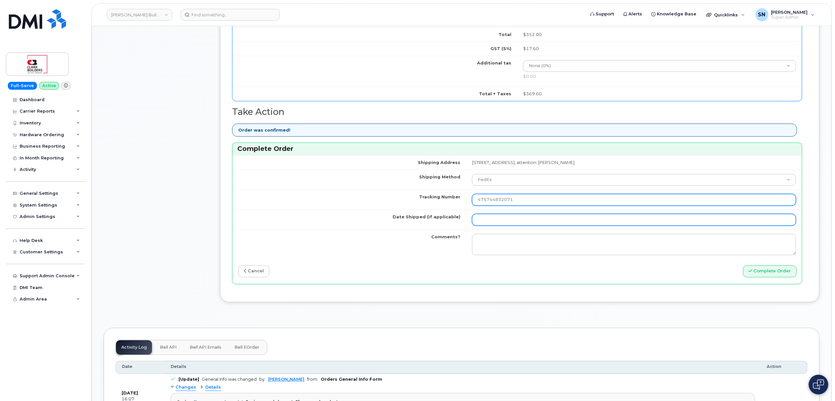
type input "475744832071"
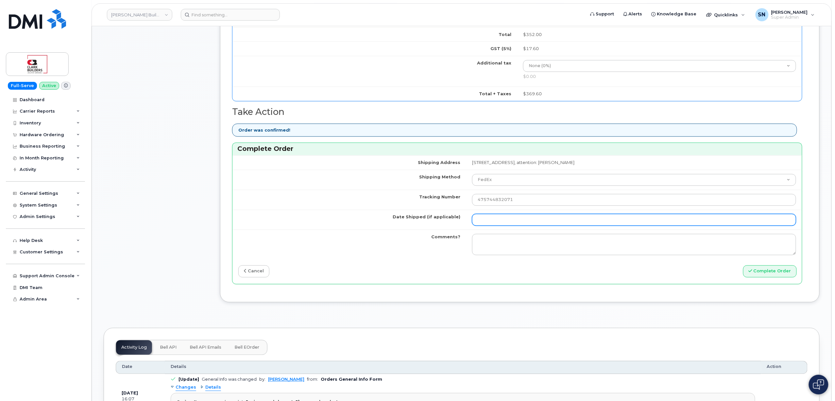
drag, startPoint x: 414, startPoint y: 227, endPoint x: 427, endPoint y: 229, distance: 13.3
click at [472, 226] on input "Date Shipped (if applicable)" at bounding box center [634, 220] width 324 height 12
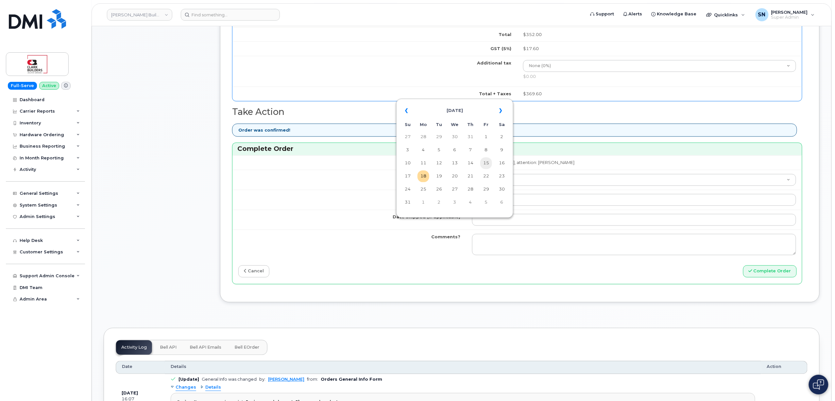
click at [487, 166] on td "15" at bounding box center [486, 163] width 12 height 12
type input "2025-08-15"
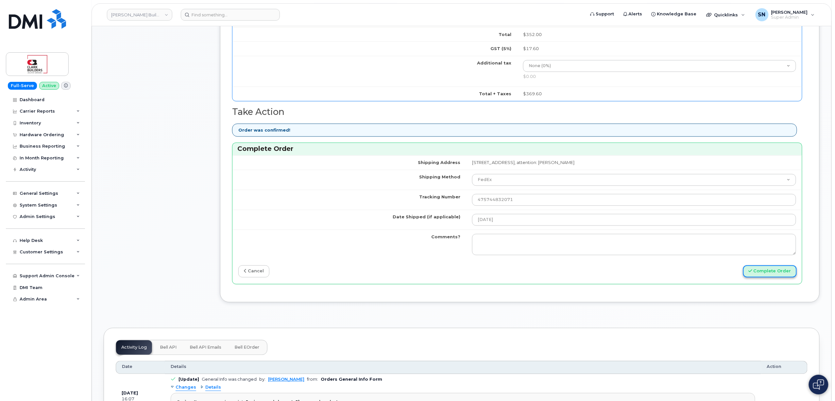
click at [785, 276] on button "Complete Order" at bounding box center [770, 271] width 54 height 12
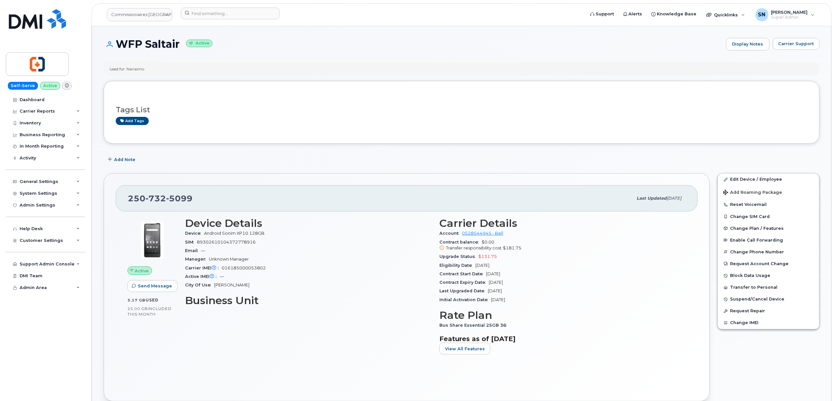
click at [290, 66] on div "Used for: Nanaimo" at bounding box center [462, 68] width 716 height 13
click at [799, 49] on button "Carrier Support" at bounding box center [796, 44] width 47 height 12
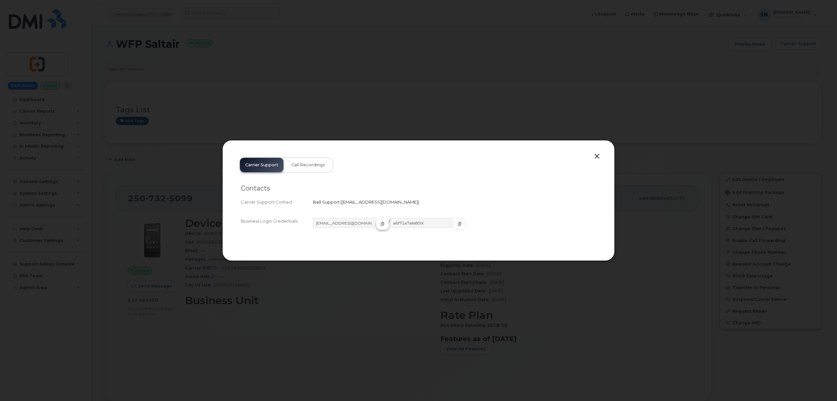
click at [379, 225] on button "button" at bounding box center [382, 224] width 12 height 12
click at [457, 224] on span "button" at bounding box center [460, 224] width 6 height 6
click at [596, 153] on button "button" at bounding box center [597, 156] width 10 height 9
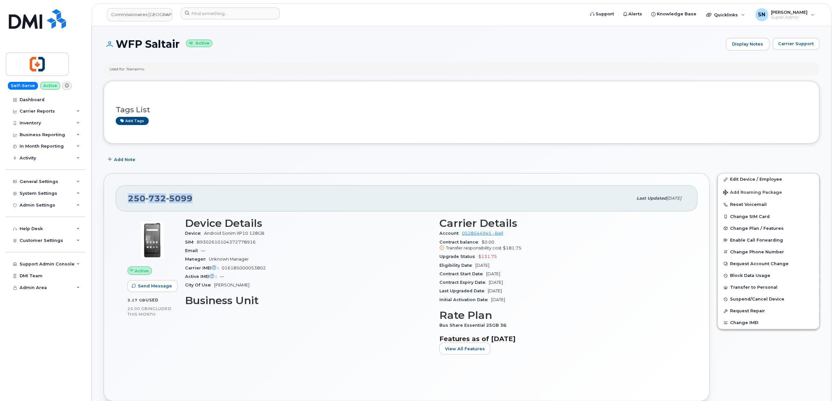
drag, startPoint x: 129, startPoint y: 197, endPoint x: 191, endPoint y: 203, distance: 62.1
click at [191, 203] on span "250 732 5099" at bounding box center [160, 198] width 65 height 10
copy span "250 732 5099"
drag, startPoint x: 116, startPoint y: 43, endPoint x: 169, endPoint y: 5, distance: 64.9
click at [180, 44] on h1 "WFP Saltair Active" at bounding box center [413, 43] width 619 height 11
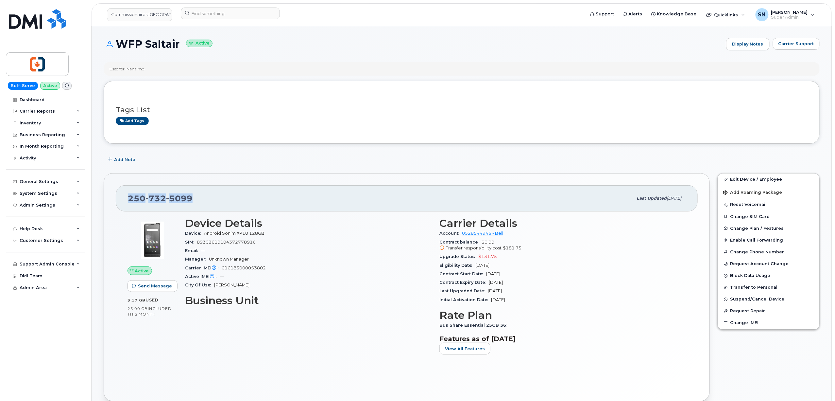
copy h1 "WFP Saltair"
click at [238, 88] on div "Tags List Add tags" at bounding box center [462, 112] width 716 height 63
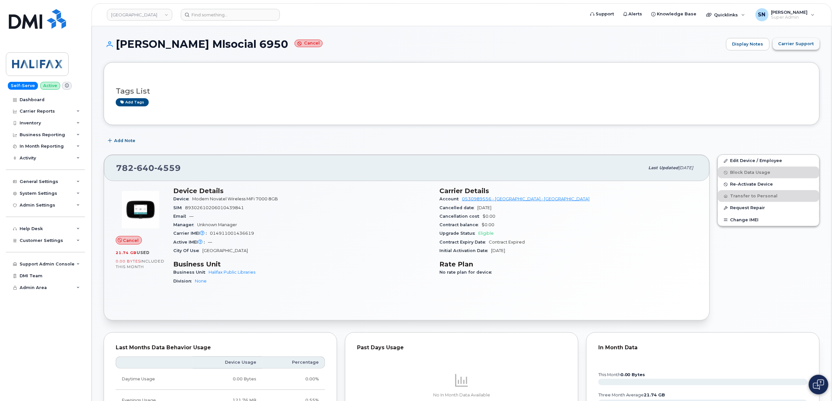
click at [811, 48] on button "Carrier Support" at bounding box center [796, 44] width 47 height 12
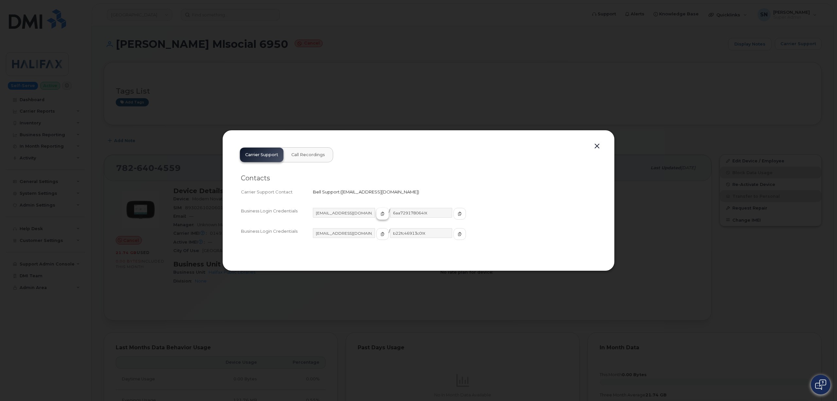
click at [381, 215] on icon "button" at bounding box center [383, 214] width 4 height 4
click at [458, 212] on icon "button" at bounding box center [460, 214] width 4 height 4
click at [596, 147] on button "button" at bounding box center [597, 146] width 10 height 9
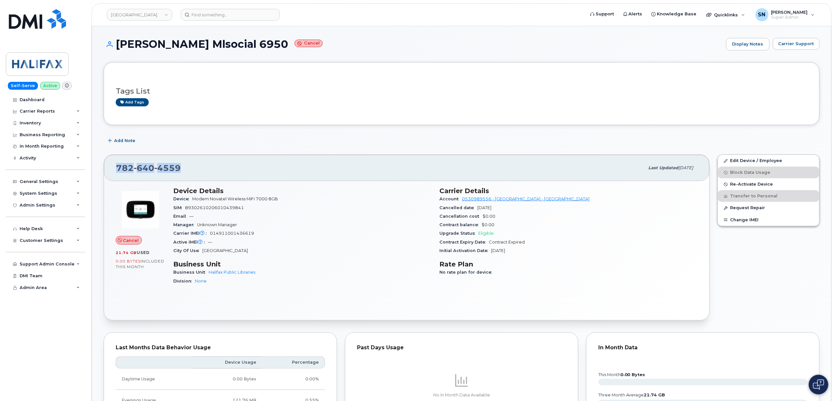
drag, startPoint x: 113, startPoint y: 169, endPoint x: 190, endPoint y: 173, distance: 76.9
click at [190, 173] on div "782 640 4559 Last updated Jul 04, 2025" at bounding box center [407, 168] width 606 height 26
copy span "782 640 4559"
click at [139, 17] on link "Halifax Regional Municipality" at bounding box center [139, 15] width 65 height 12
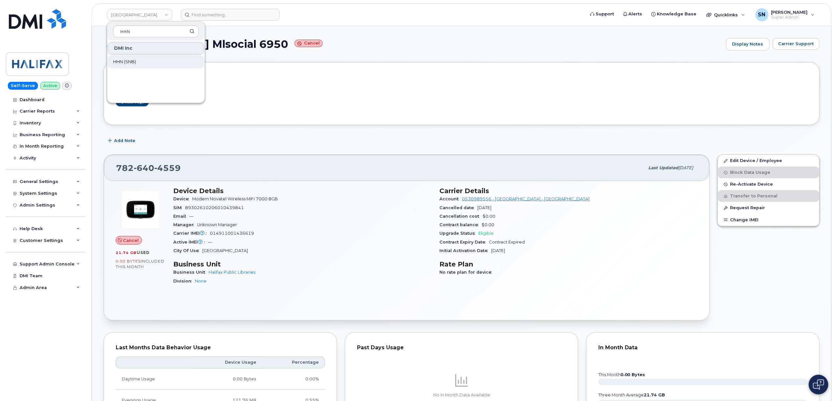
type input "HHN"
click at [159, 63] on link "HHN (SNB)" at bounding box center [156, 61] width 96 height 13
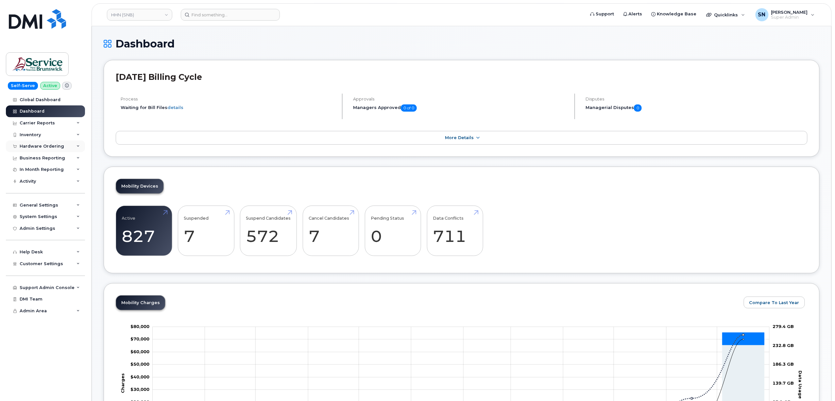
click at [45, 148] on div "Hardware Ordering" at bounding box center [42, 146] width 44 height 5
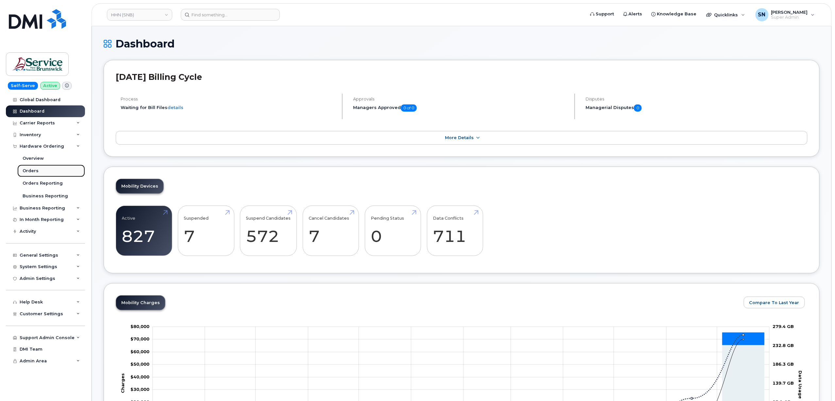
click at [35, 171] on div "Orders" at bounding box center [31, 171] width 16 height 6
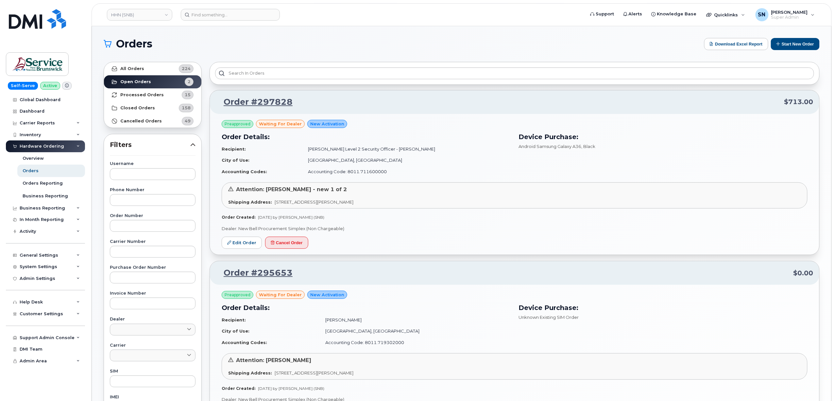
click at [165, 233] on div "Username Phone Number Order Number Carrier Number Purchase Order Number Invoice…" at bounding box center [152, 313] width 101 height 303
paste input "293507"
click at [165, 227] on input "text" at bounding box center [153, 226] width 86 height 12
type input "293507"
click at [133, 67] on strong "All Orders" at bounding box center [132, 68] width 24 height 5
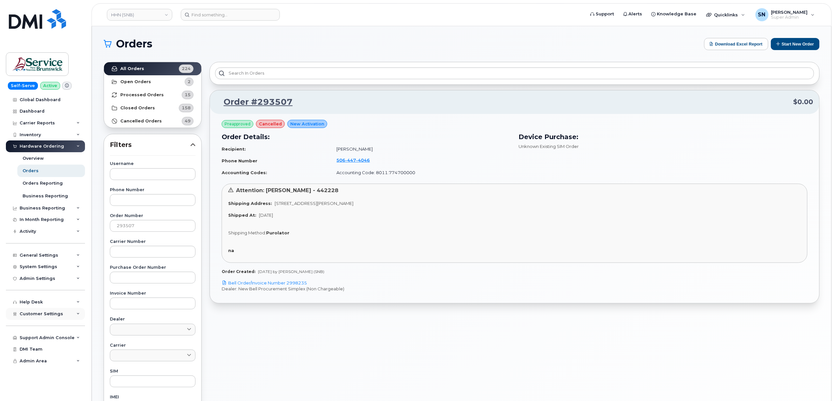
click at [46, 315] on span "Customer Settings" at bounding box center [41, 313] width 43 height 5
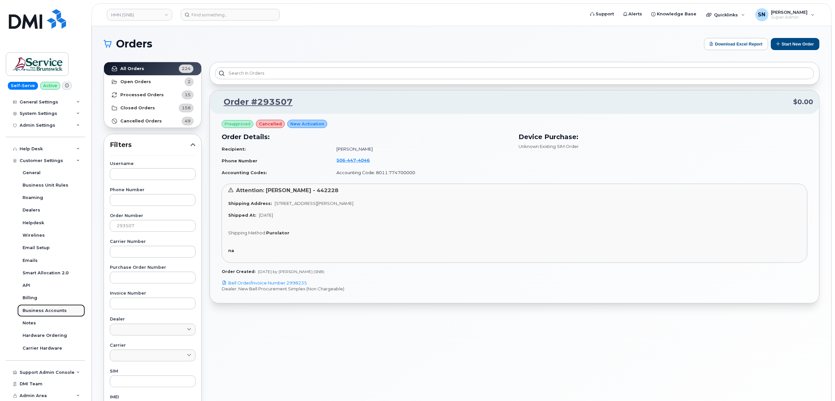
click at [50, 312] on div "Business Accounts" at bounding box center [45, 310] width 44 height 6
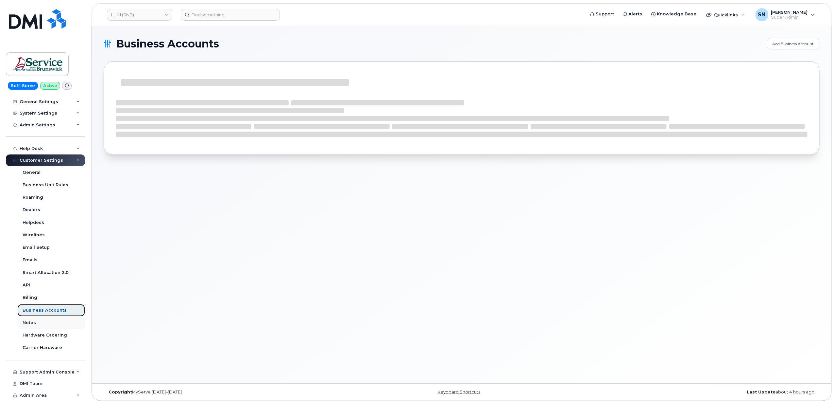
scroll to position [103, 0]
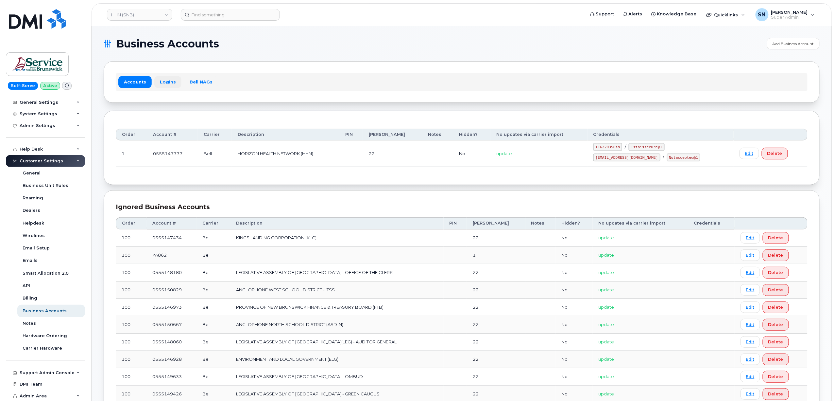
click at [169, 78] on link "Logins" at bounding box center [167, 82] width 27 height 12
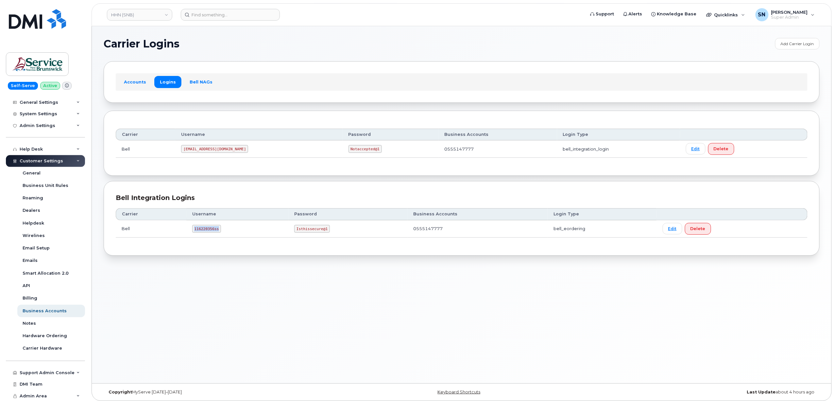
drag, startPoint x: 190, startPoint y: 236, endPoint x: 223, endPoint y: 234, distance: 32.7
click at [223, 234] on td "116220356ss" at bounding box center [237, 228] width 102 height 17
copy code "116220356ss"
drag, startPoint x: 294, startPoint y: 230, endPoint x: 324, endPoint y: 232, distance: 29.5
click at [324, 232] on code "Isthissecure@1" at bounding box center [312, 229] width 36 height 8
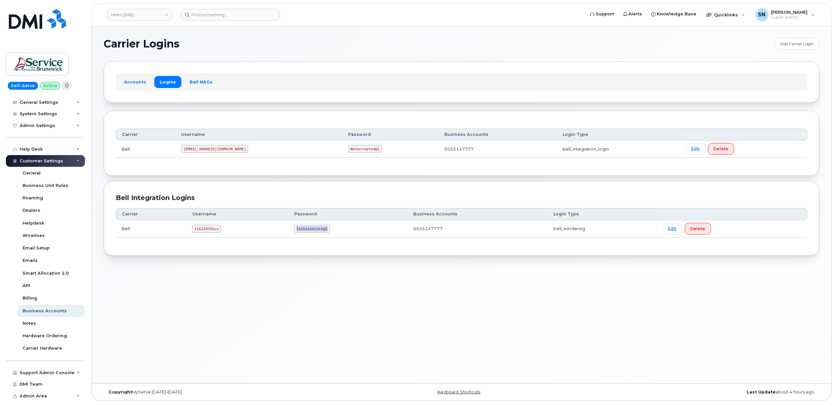
copy code "Isthissecure@1"
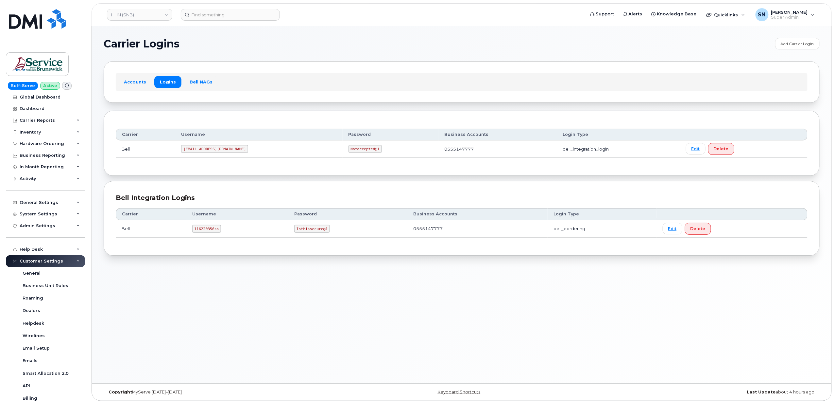
click at [224, 3] on div "HHN (SNB) Support Alerts Knowledge Base Quicklinks Suspend / Cancel Device Chan…" at bounding box center [462, 14] width 740 height 23
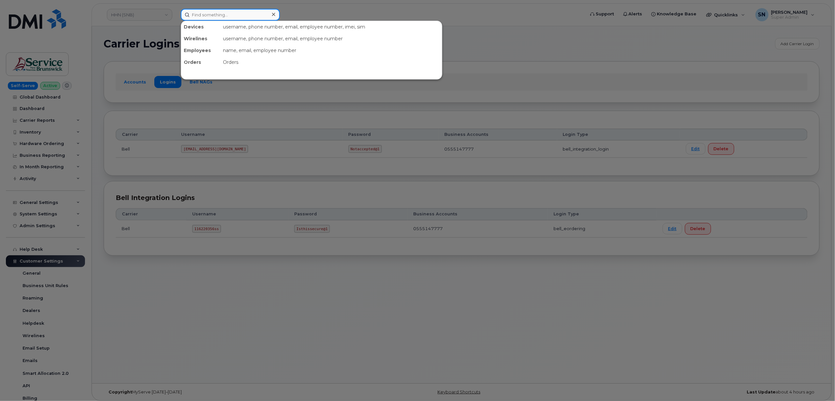
click at [227, 12] on input at bounding box center [230, 15] width 99 height 12
paste input "3652928672"
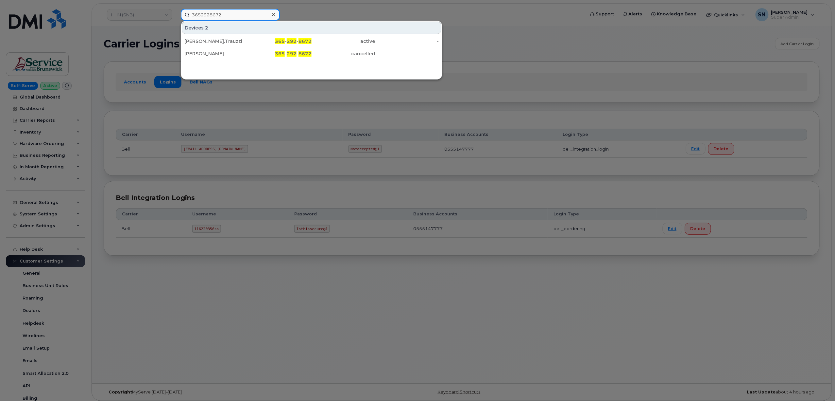
type input "3652928672"
click at [248, 37] on div "[PERSON_NAME].Trauzzi" at bounding box center [280, 41] width 64 height 12
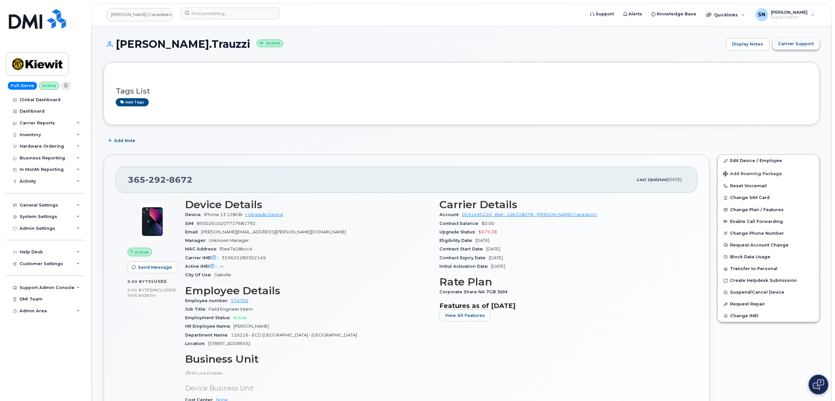
click at [809, 42] on span "Carrier Support" at bounding box center [797, 44] width 36 height 6
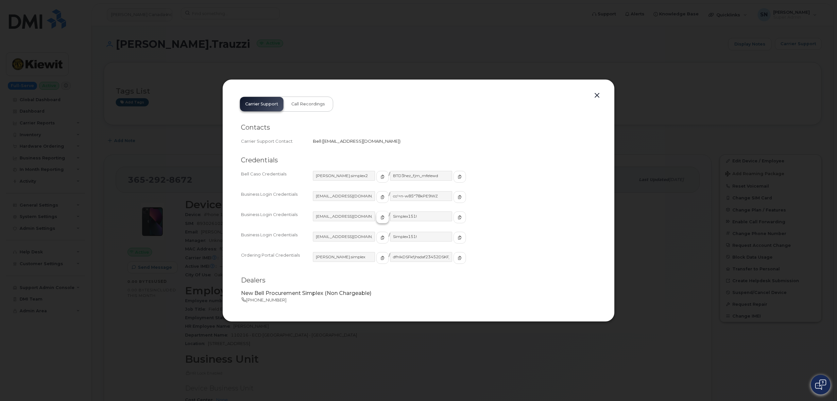
click at [380, 220] on span "button" at bounding box center [383, 217] width 6 height 6
click at [458, 216] on icon "button" at bounding box center [460, 217] width 4 height 4
click at [601, 97] on button "button" at bounding box center [597, 95] width 10 height 9
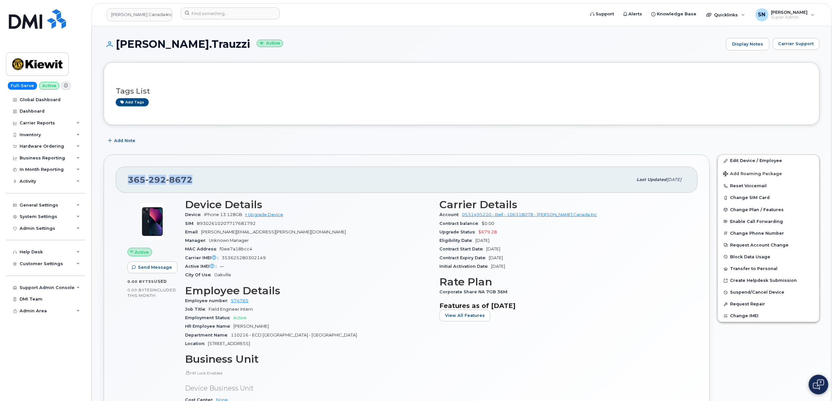
drag, startPoint x: 127, startPoint y: 184, endPoint x: 193, endPoint y: 184, distance: 65.7
click at [193, 184] on div "[PHONE_NUMBER] Last updated [DATE]" at bounding box center [407, 179] width 582 height 26
copy span "[PHONE_NUMBER]"
